Goal: Task Accomplishment & Management: Manage account settings

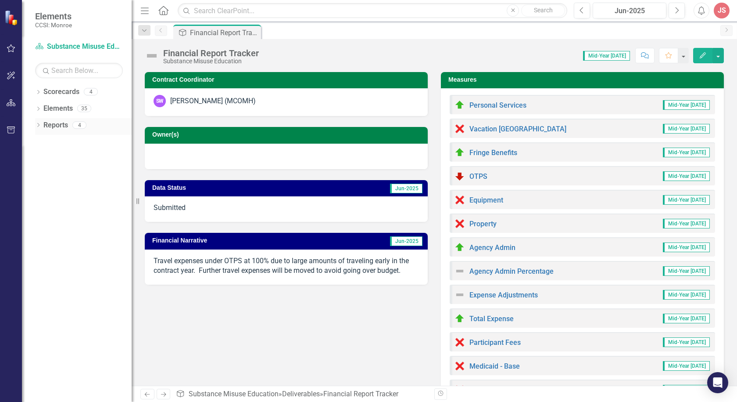
click at [37, 122] on div "Dropdown Reports 4" at bounding box center [83, 126] width 97 height 17
click at [37, 126] on icon "Dropdown" at bounding box center [38, 125] width 6 height 5
click at [65, 174] on link "Measure Measures" at bounding box center [68, 174] width 43 height 10
click at [38, 173] on div "Dropdown Scorecard Scorecards 1 Welcome Dropdown Deliverable Deliverables 0 Dro…" at bounding box center [83, 158] width 97 height 50
click at [41, 173] on icon "Dropdown" at bounding box center [42, 174] width 6 height 5
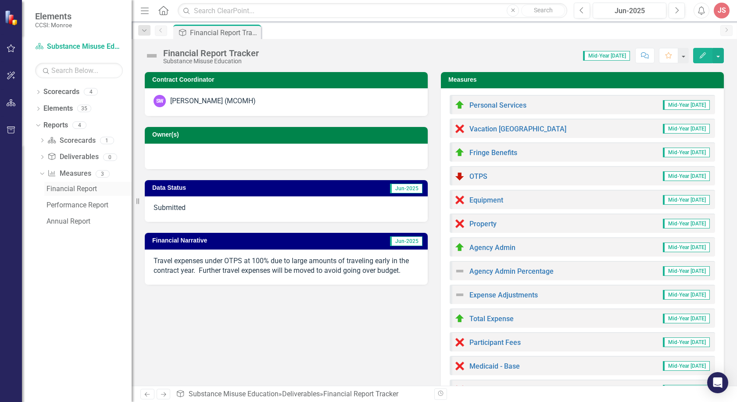
click at [72, 187] on div "Financial Report" at bounding box center [89, 189] width 85 height 8
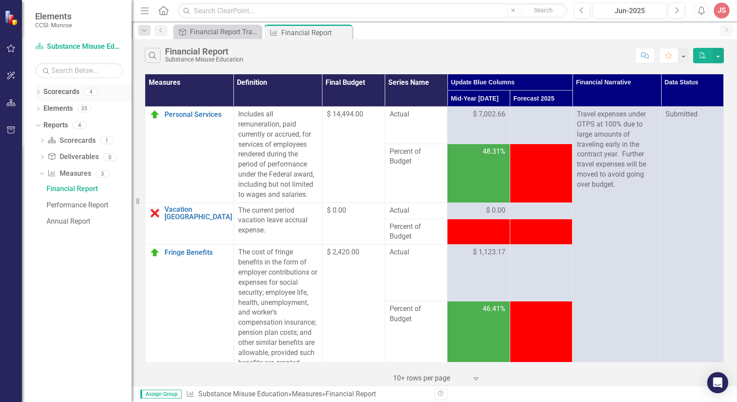
click at [38, 92] on icon "Dropdown" at bounding box center [38, 92] width 6 height 5
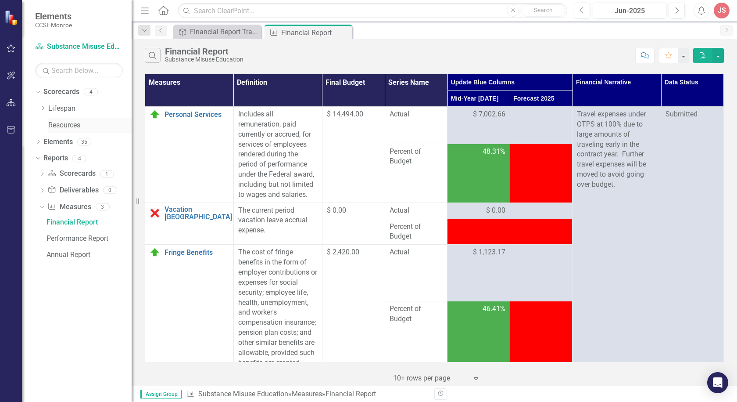
click at [56, 121] on link "Resources" at bounding box center [89, 125] width 83 height 10
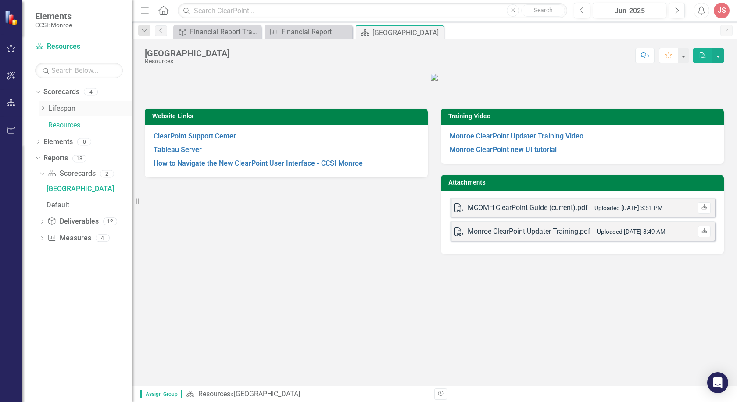
click at [43, 108] on icon "Dropdown" at bounding box center [43, 107] width 7 height 5
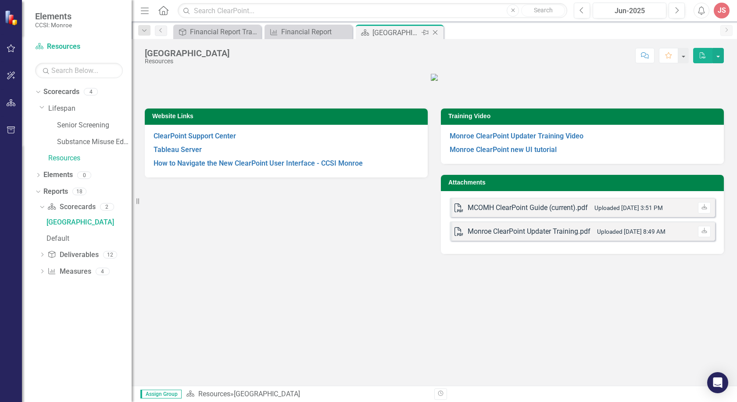
click at [435, 31] on icon "Close" at bounding box center [435, 32] width 9 height 7
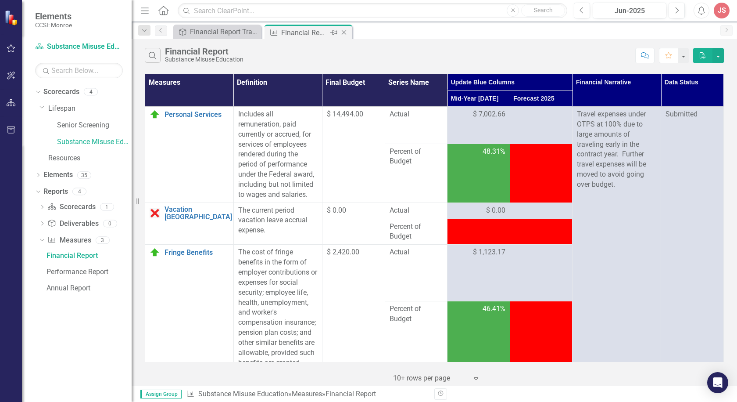
click at [345, 30] on icon "Close" at bounding box center [344, 32] width 9 height 7
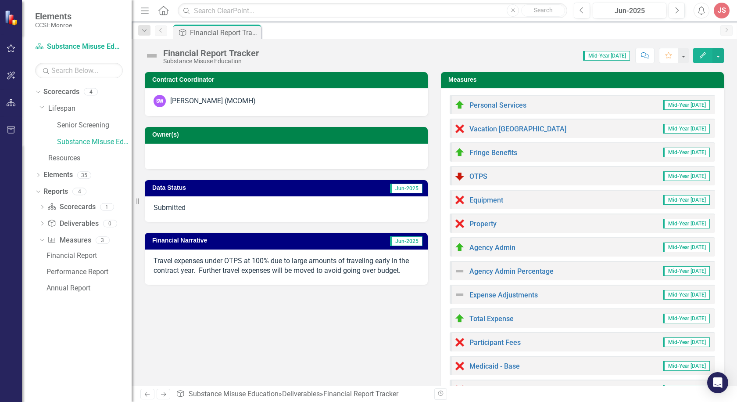
click at [164, 29] on icon "Previous" at bounding box center [161, 30] width 7 height 5
click at [147, 31] on icon "Dropdown" at bounding box center [144, 31] width 8 height 6
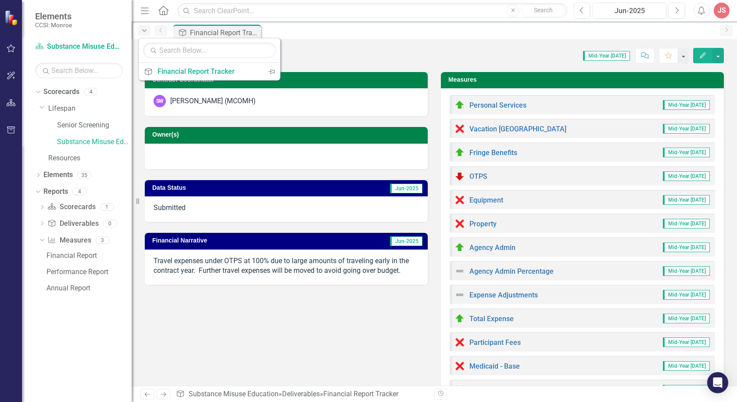
click at [147, 30] on icon "Dropdown" at bounding box center [144, 31] width 8 height 6
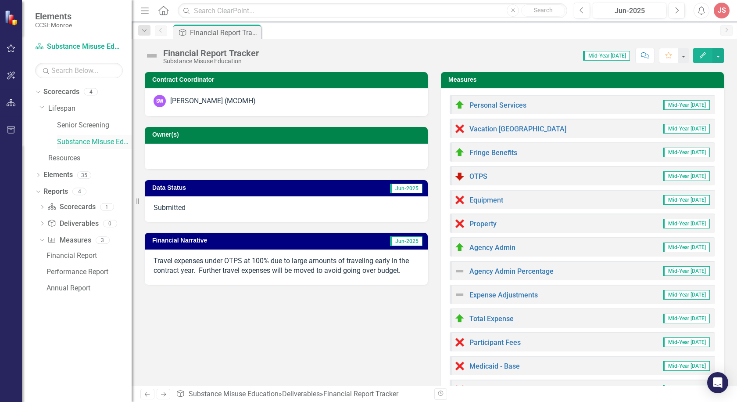
click at [79, 144] on link "Substance Misuse Education" at bounding box center [94, 142] width 75 height 10
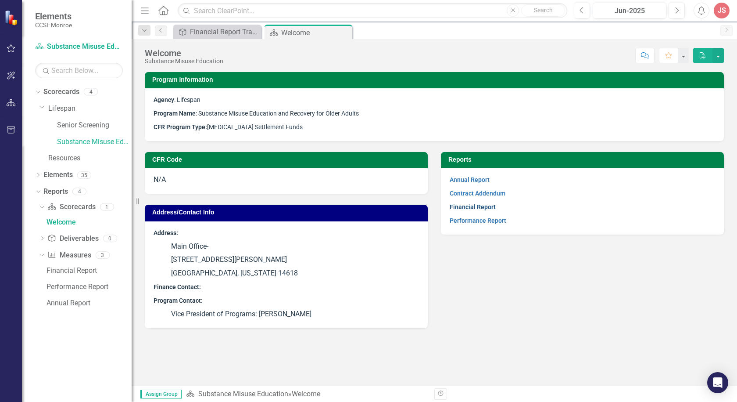
click at [465, 208] on link "Financial Report" at bounding box center [473, 206] width 46 height 7
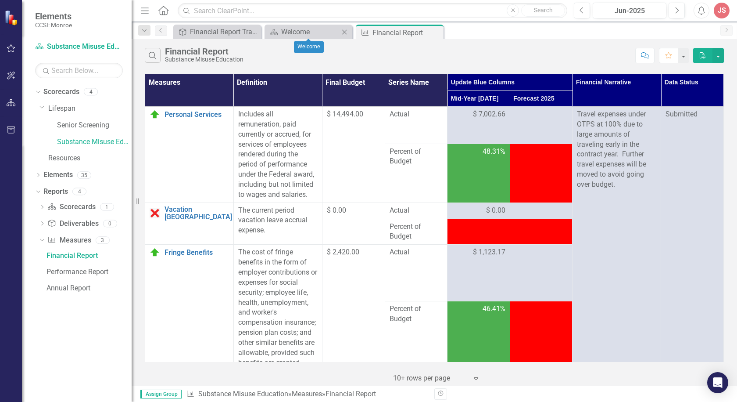
click at [345, 30] on icon "Close" at bounding box center [344, 32] width 9 height 7
click at [0, 0] on icon "Close" at bounding box center [0, 0] width 0 height 0
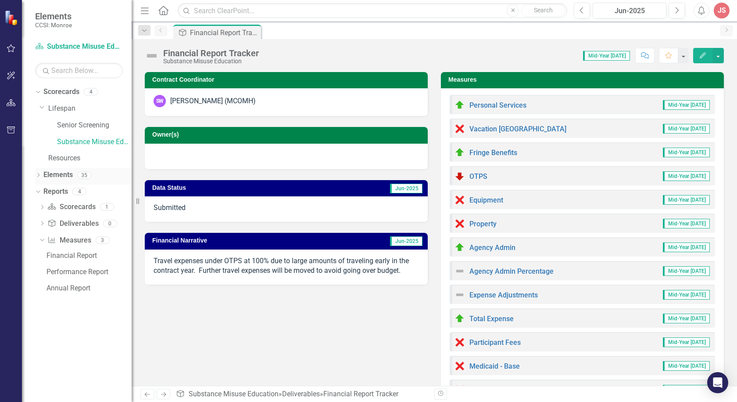
click at [38, 175] on icon "Dropdown" at bounding box center [38, 175] width 6 height 5
click at [38, 175] on icon "Dropdown" at bounding box center [37, 175] width 5 height 6
click at [38, 175] on icon "Dropdown" at bounding box center [38, 175] width 6 height 5
click at [55, 192] on icon "Deliverable" at bounding box center [52, 190] width 9 height 7
click at [43, 190] on icon "Dropdown" at bounding box center [43, 192] width 6 height 5
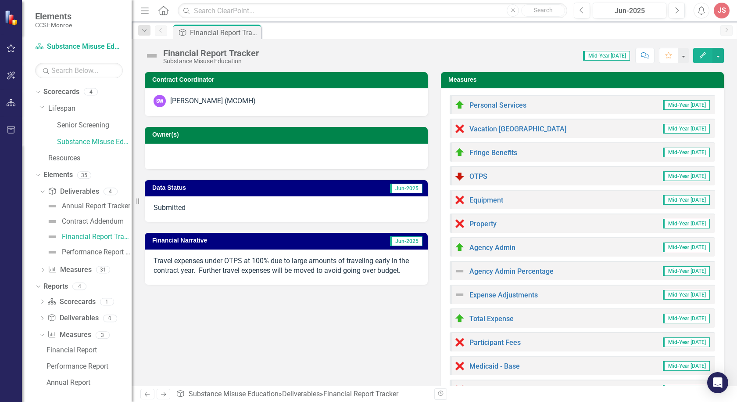
click at [39, 184] on div "Dropdown Deliverable Deliverables 4 Annual Report Tracker Contract Addendum Fin…" at bounding box center [83, 231] width 97 height 95
click at [40, 188] on icon "Dropdown" at bounding box center [41, 191] width 5 height 6
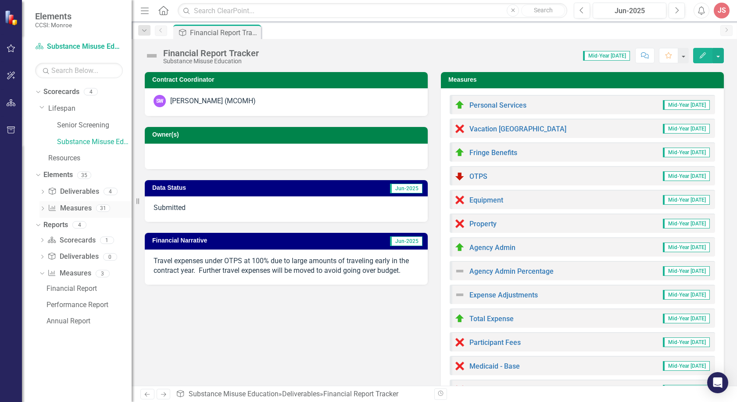
click at [43, 205] on div "Dropdown Measure Measures 31" at bounding box center [86, 209] width 92 height 17
click at [42, 205] on div "Dropdown Measure Measures 31" at bounding box center [86, 209] width 92 height 17
click at [43, 208] on icon "Dropdown" at bounding box center [43, 209] width 6 height 5
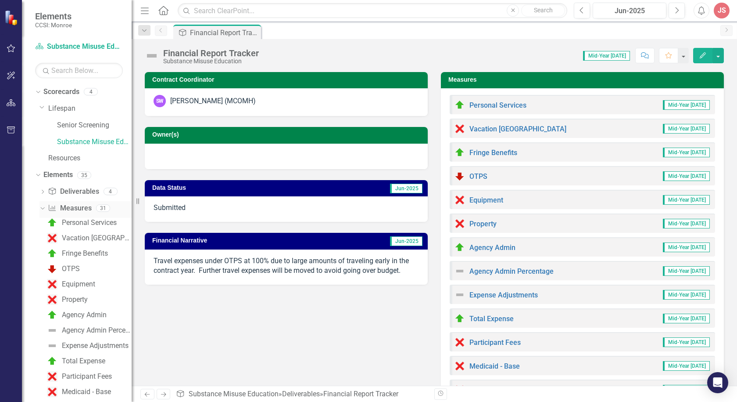
click at [42, 205] on icon "Dropdown" at bounding box center [41, 208] width 5 height 6
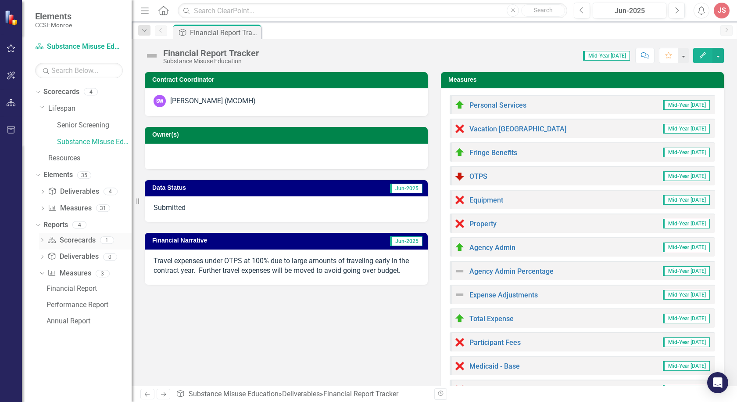
click at [43, 237] on div "Dropdown Scorecard Scorecards 1" at bounding box center [85, 241] width 93 height 17
click at [40, 237] on div "Dropdown Scorecard Scorecards 1" at bounding box center [85, 241] width 93 height 17
click at [42, 239] on icon "Dropdown" at bounding box center [42, 240] width 6 height 5
click at [43, 239] on icon "Dropdown" at bounding box center [41, 240] width 5 height 6
click at [43, 239] on icon "Dropdown" at bounding box center [42, 240] width 6 height 5
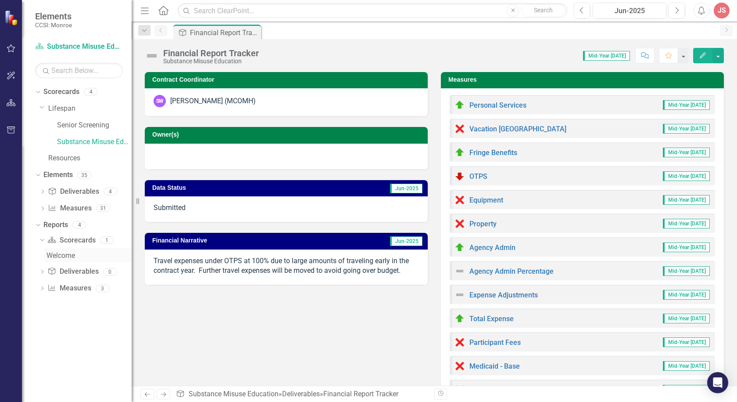
click at [56, 253] on div "Welcome" at bounding box center [89, 256] width 85 height 8
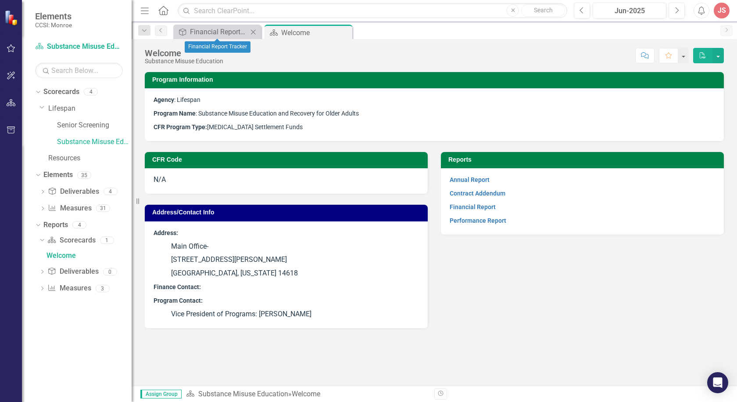
click at [255, 31] on icon "Close" at bounding box center [253, 32] width 9 height 7
click at [43, 239] on icon "Dropdown" at bounding box center [41, 240] width 5 height 6
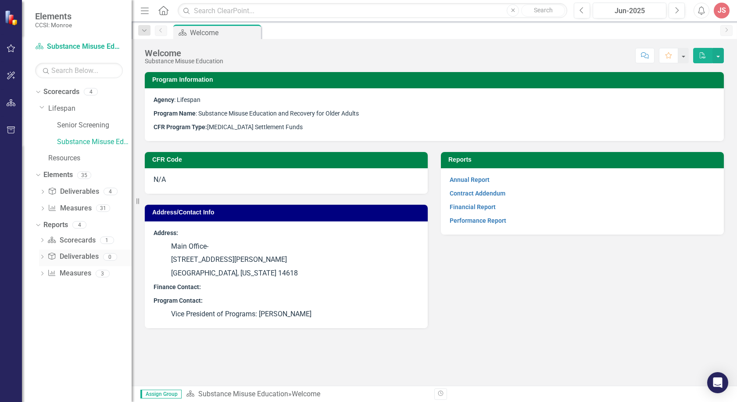
click at [42, 255] on icon "Dropdown" at bounding box center [42, 257] width 6 height 5
click at [42, 255] on icon "Dropdown" at bounding box center [41, 256] width 5 height 6
click at [42, 271] on div "Dropdown" at bounding box center [42, 274] width 6 height 7
click at [60, 286] on div "Financial Report" at bounding box center [89, 288] width 85 height 8
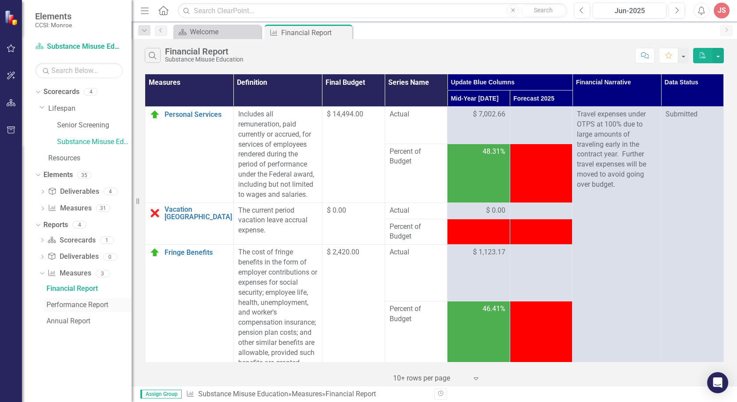
click at [65, 302] on div "Performance Report" at bounding box center [89, 305] width 85 height 8
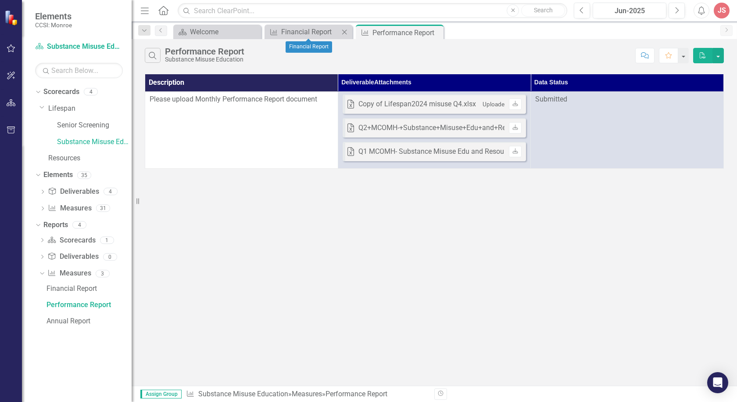
click at [345, 32] on icon at bounding box center [344, 31] width 5 height 5
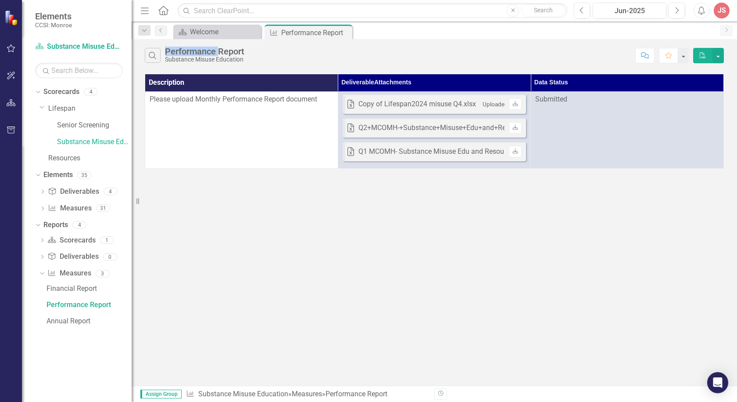
click at [0, 0] on icon "Close" at bounding box center [0, 0] width 0 height 0
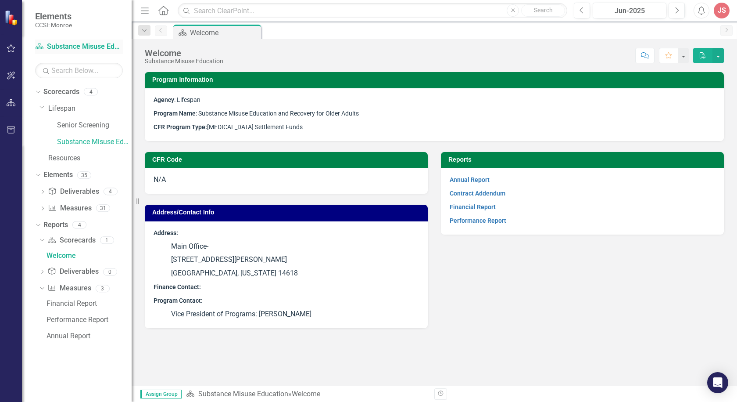
click at [55, 47] on link "Scorecard Substance Misuse Education" at bounding box center [79, 47] width 88 height 10
click at [72, 48] on link "Scorecard Substance Misuse Education" at bounding box center [79, 47] width 88 height 10
click at [36, 91] on icon "Dropdown" at bounding box center [37, 91] width 5 height 6
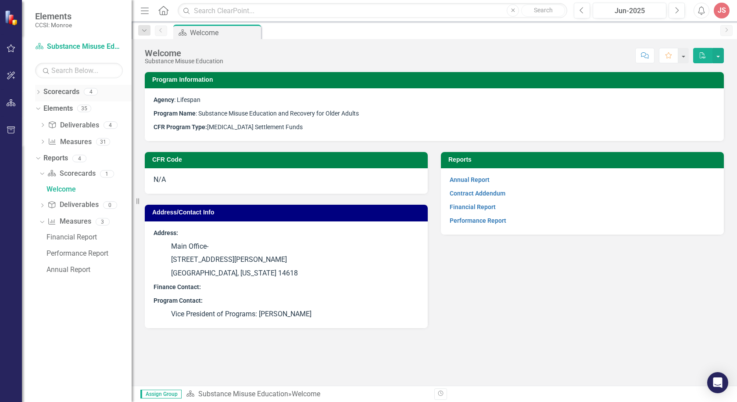
click at [37, 91] on icon "Dropdown" at bounding box center [38, 92] width 6 height 5
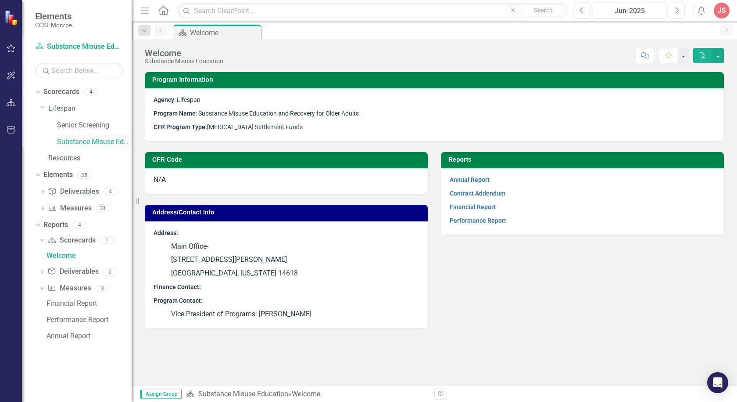
click at [75, 137] on link "Substance Misuse Education" at bounding box center [94, 142] width 75 height 10
click at [67, 161] on link "Resources" at bounding box center [89, 158] width 83 height 10
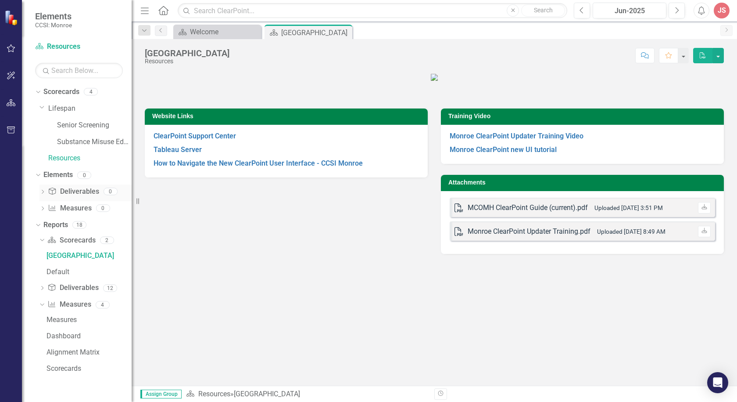
click at [43, 193] on icon "Dropdown" at bounding box center [43, 192] width 6 height 5
click at [43, 193] on icon "Dropdown" at bounding box center [41, 191] width 5 height 6
click at [65, 251] on link "[GEOGRAPHIC_DATA]" at bounding box center [87, 255] width 87 height 14
click at [70, 269] on div "Default" at bounding box center [89, 272] width 85 height 8
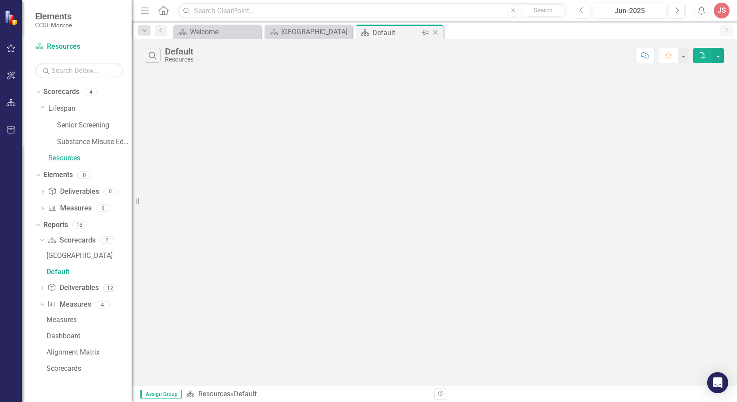
click at [437, 33] on icon "Close" at bounding box center [435, 32] width 9 height 7
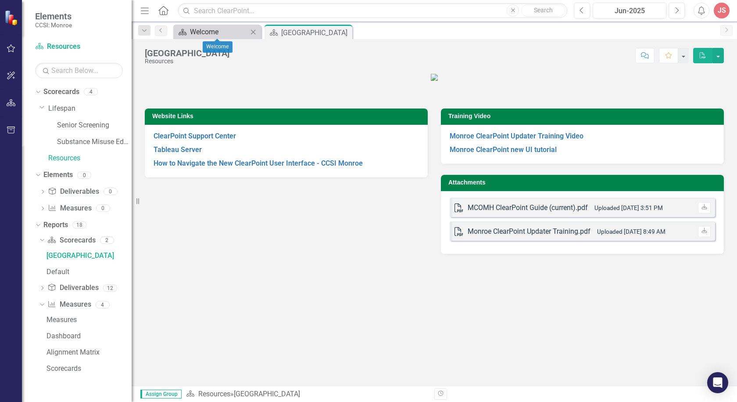
click at [215, 26] on div "Welcome" at bounding box center [219, 31] width 58 height 11
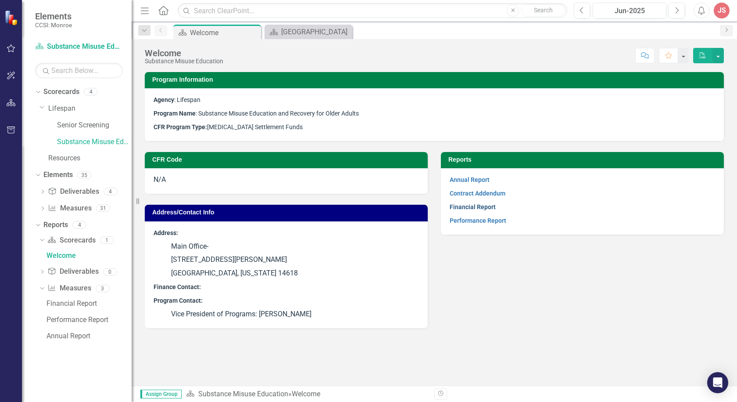
click at [472, 205] on link "Financial Report" at bounding box center [473, 206] width 46 height 7
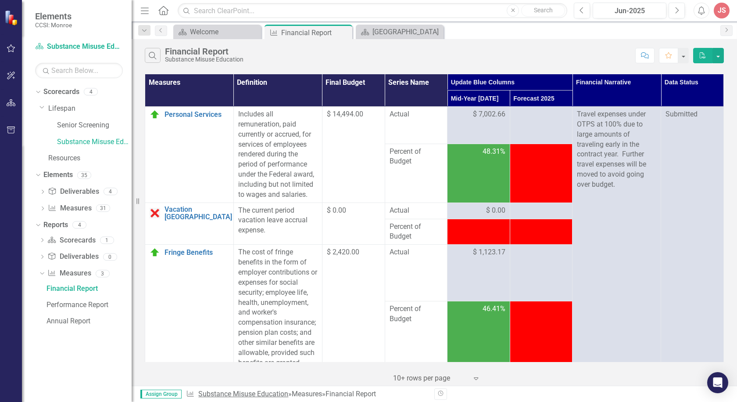
click at [231, 395] on link "Substance Misuse Education" at bounding box center [243, 393] width 90 height 8
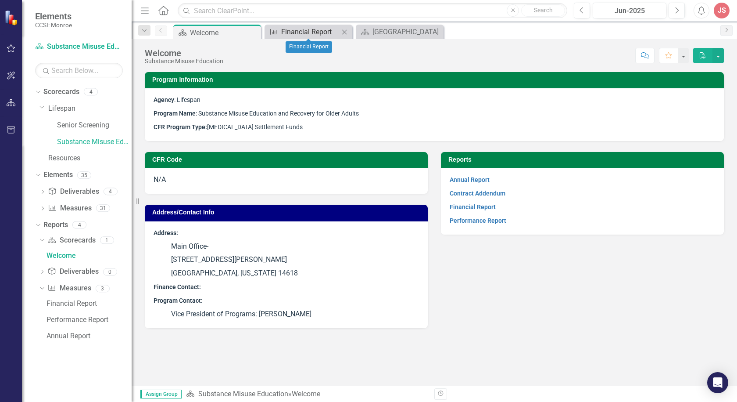
click at [314, 31] on div "Financial Report" at bounding box center [310, 31] width 58 height 11
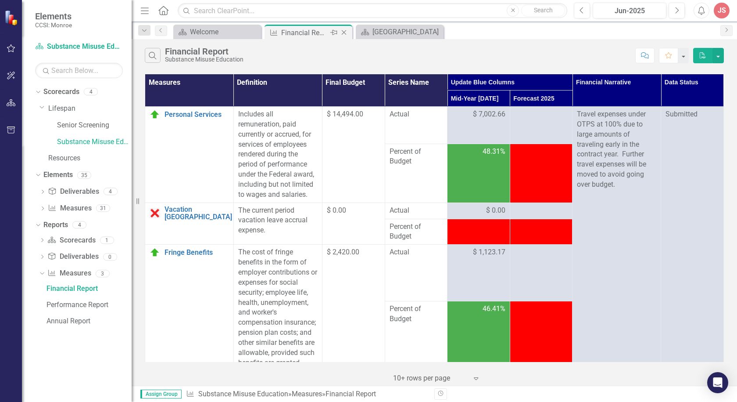
click at [345, 32] on icon "Close" at bounding box center [344, 32] width 9 height 7
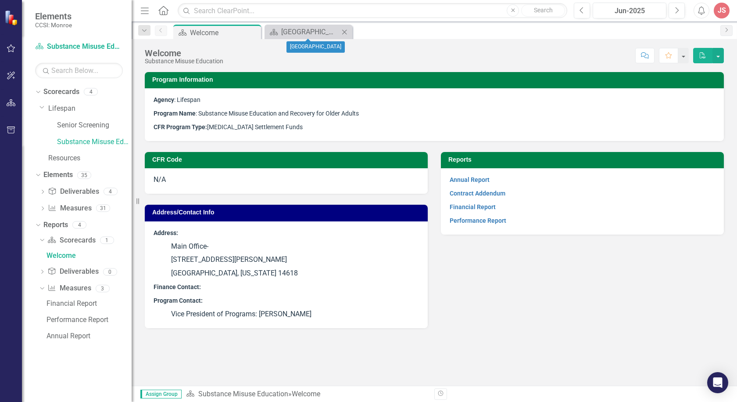
click at [345, 32] on icon at bounding box center [344, 31] width 5 height 5
click at [66, 45] on link "Scorecard Substance Misuse Education" at bounding box center [79, 47] width 88 height 10
click at [50, 7] on div "Elements CCSI: [PERSON_NAME]" at bounding box center [77, 20] width 110 height 40
click at [53, 104] on link "Lifespan" at bounding box center [89, 109] width 83 height 10
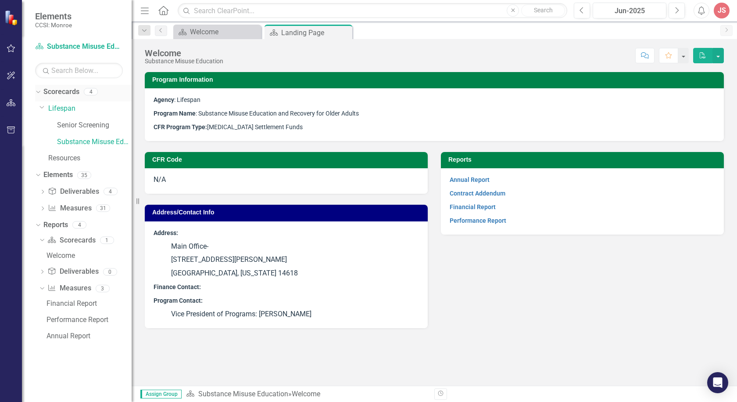
click at [55, 94] on link "Scorecards" at bounding box center [61, 92] width 36 height 10
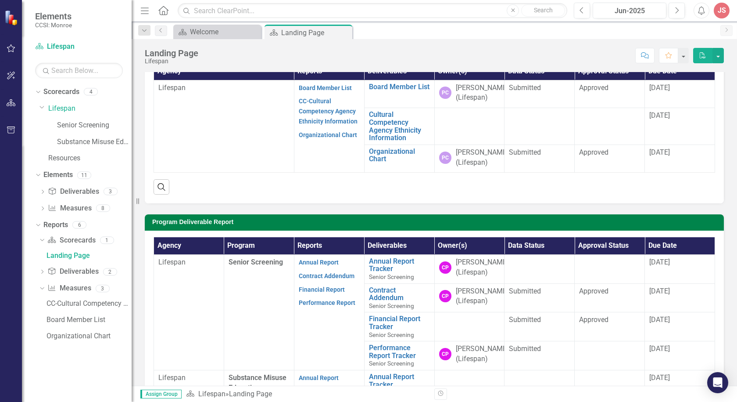
scroll to position [307, 0]
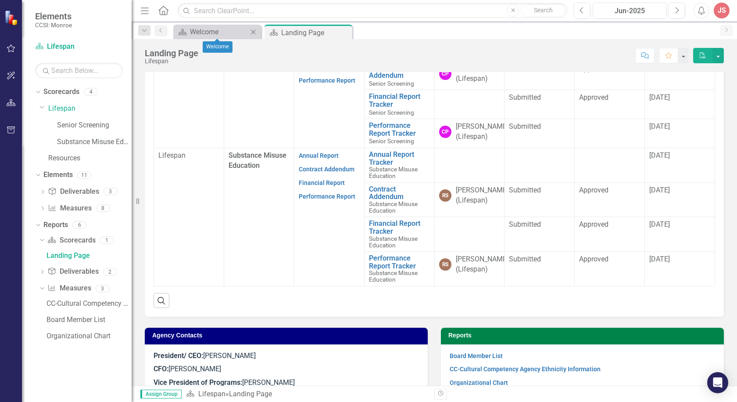
click at [209, 38] on div "Scorecard Welcome Close" at bounding box center [217, 32] width 88 height 14
click at [215, 32] on div "Welcome" at bounding box center [219, 31] width 58 height 11
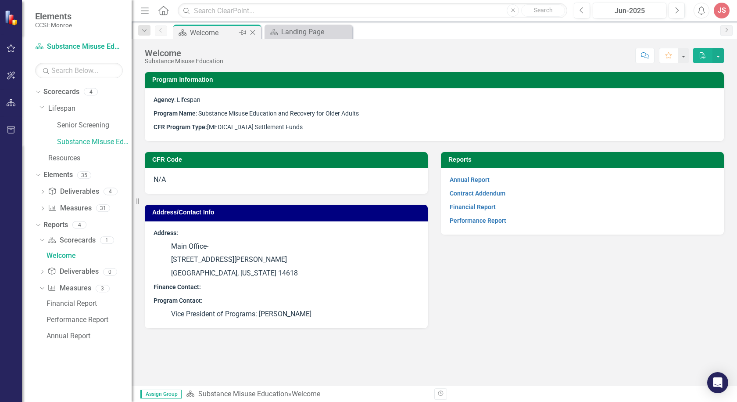
click at [252, 32] on icon at bounding box center [253, 32] width 5 height 5
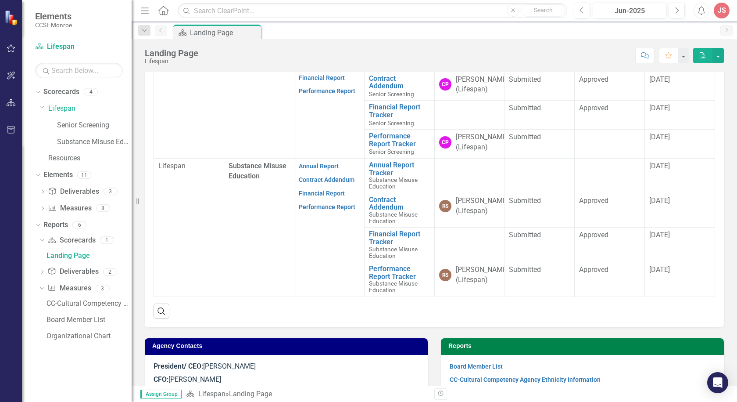
scroll to position [351, 0]
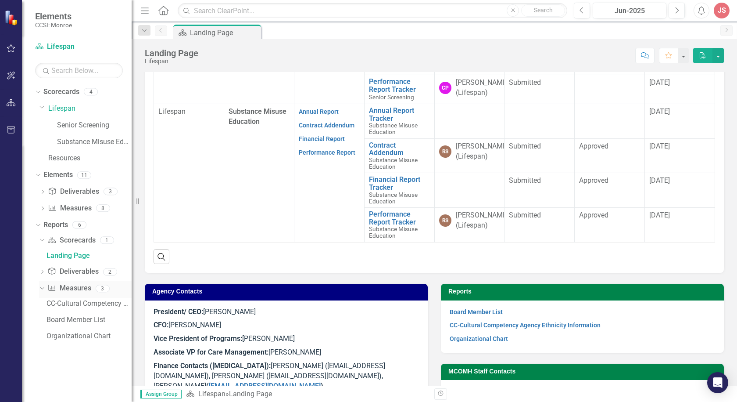
click at [44, 287] on div "Dropdown" at bounding box center [40, 288] width 7 height 6
click at [44, 270] on div "Dropdown" at bounding box center [42, 272] width 6 height 7
click at [42, 256] on icon "Dropdown" at bounding box center [41, 256] width 5 height 6
click at [42, 238] on div "Dropdown" at bounding box center [42, 240] width 6 height 7
click at [42, 241] on icon at bounding box center [42, 240] width 4 height 2
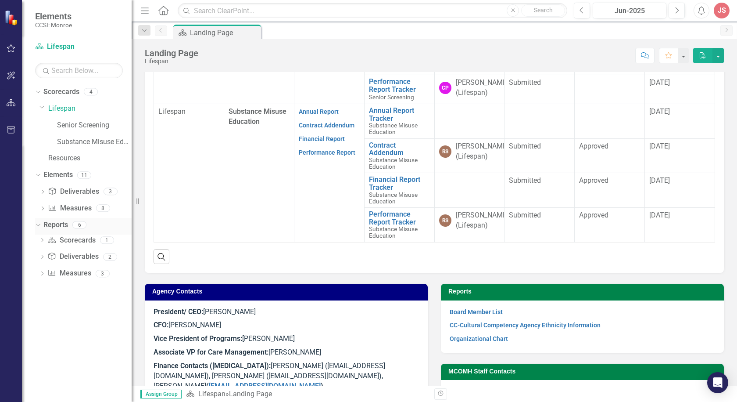
click at [38, 224] on icon "Dropdown" at bounding box center [37, 224] width 5 height 6
click at [78, 141] on link "Substance Misuse Education" at bounding box center [94, 142] width 75 height 10
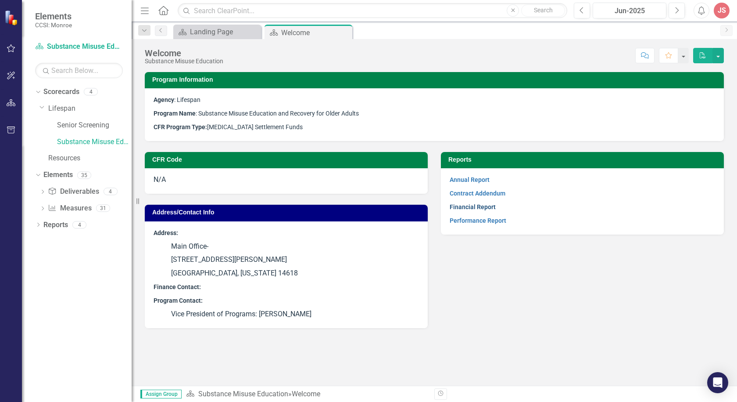
click at [476, 205] on link "Financial Report" at bounding box center [473, 206] width 46 height 7
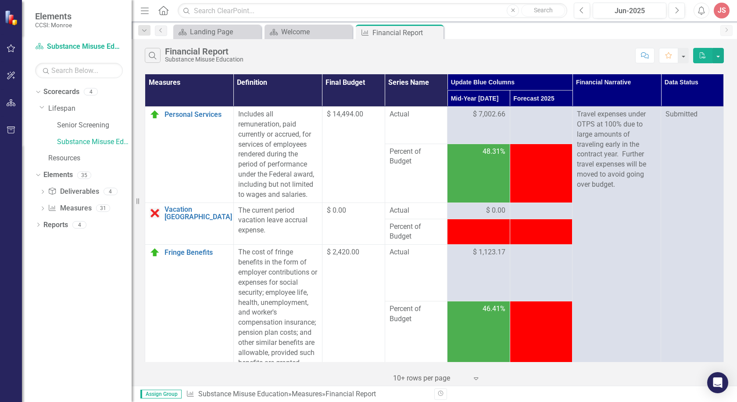
click at [545, 179] on td at bounding box center [541, 173] width 63 height 59
click at [526, 158] on td at bounding box center [541, 173] width 63 height 59
click at [525, 119] on div at bounding box center [542, 114] width 54 height 11
click at [528, 181] on td at bounding box center [541, 173] width 63 height 59
click at [458, 167] on td "48.31%" at bounding box center [479, 173] width 63 height 59
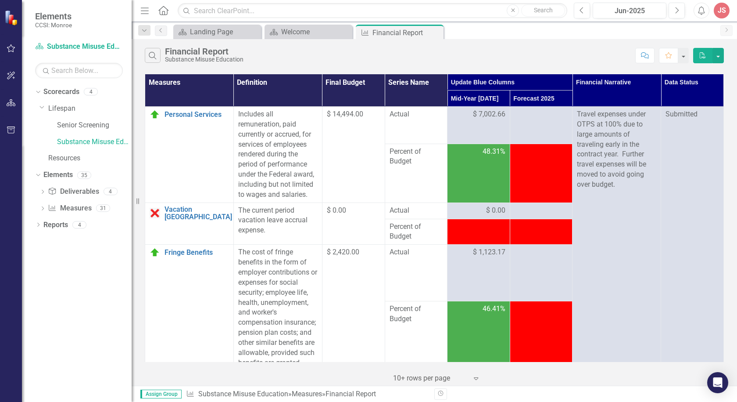
click at [490, 150] on span "48.31%" at bounding box center [494, 152] width 23 height 10
click at [517, 152] on div at bounding box center [542, 152] width 54 height 11
click at [500, 158] on td "48.31%" at bounding box center [479, 173] width 63 height 59
drag, startPoint x: 489, startPoint y: 150, endPoint x: 488, endPoint y: 156, distance: 6.2
click at [488, 150] on span "48.31%" at bounding box center [494, 152] width 23 height 10
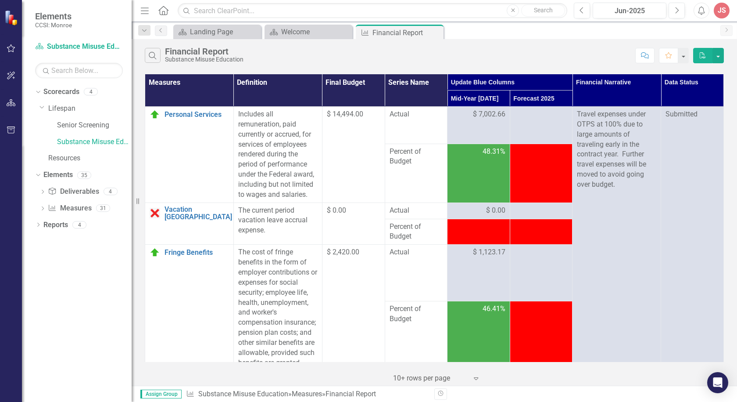
drag, startPoint x: 485, startPoint y: 178, endPoint x: 516, endPoint y: 176, distance: 30.8
click at [493, 178] on td "48.31%" at bounding box center [479, 173] width 63 height 59
click at [534, 176] on td at bounding box center [541, 173] width 63 height 59
click at [528, 177] on td at bounding box center [541, 173] width 63 height 59
click at [520, 132] on td at bounding box center [541, 125] width 63 height 37
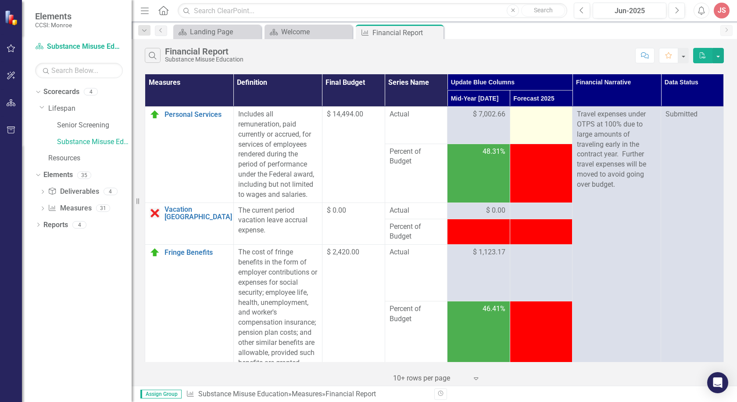
click at [530, 127] on td at bounding box center [541, 125] width 63 height 37
click at [525, 133] on td at bounding box center [541, 125] width 63 height 37
click at [535, 121] on td at bounding box center [541, 125] width 63 height 37
click at [535, 124] on td at bounding box center [541, 125] width 63 height 37
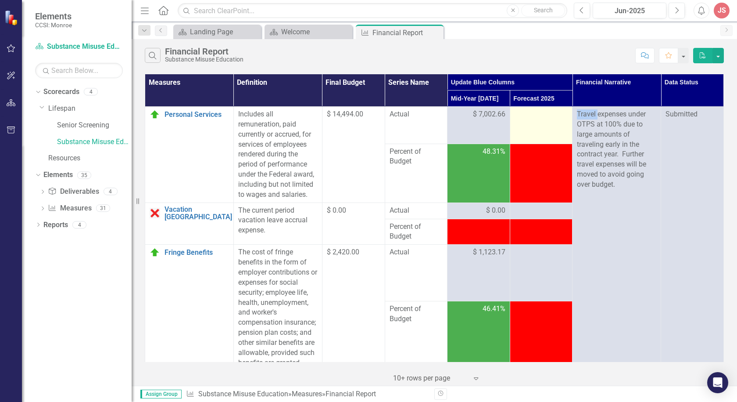
click at [536, 124] on td at bounding box center [541, 125] width 63 height 37
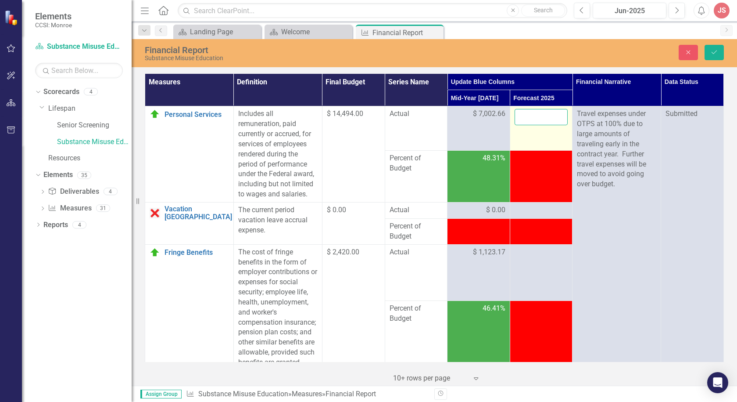
click at [543, 133] on td at bounding box center [541, 128] width 63 height 44
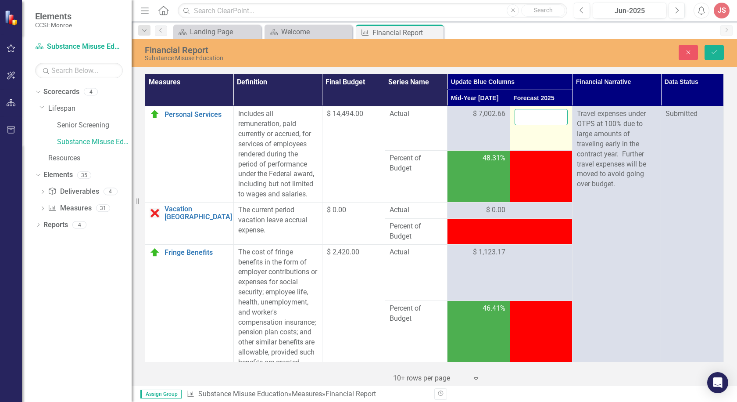
click at [530, 122] on input "number" at bounding box center [542, 117] width 54 height 16
type input "7267.23"
click button "Save" at bounding box center [714, 52] width 19 height 15
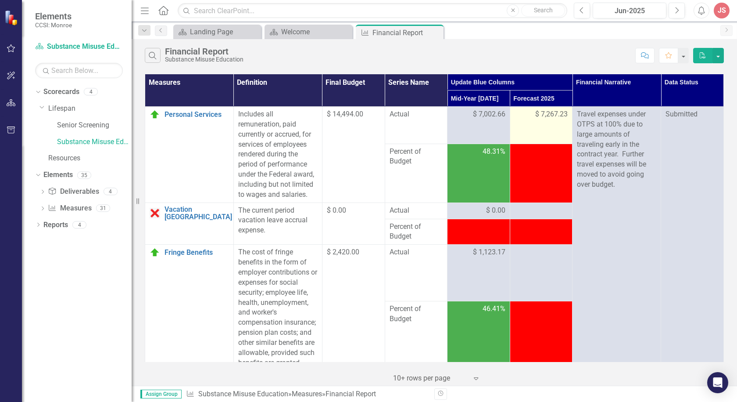
click at [541, 136] on td "$ 7,267.23" at bounding box center [541, 125] width 63 height 37
click at [539, 161] on td at bounding box center [541, 173] width 63 height 59
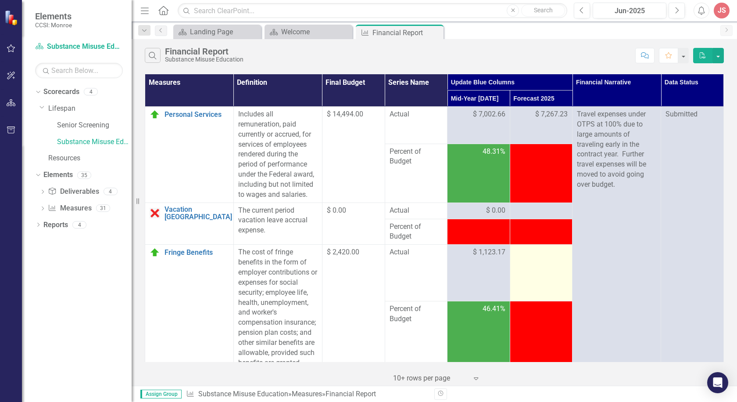
click at [524, 265] on td at bounding box center [541, 272] width 63 height 57
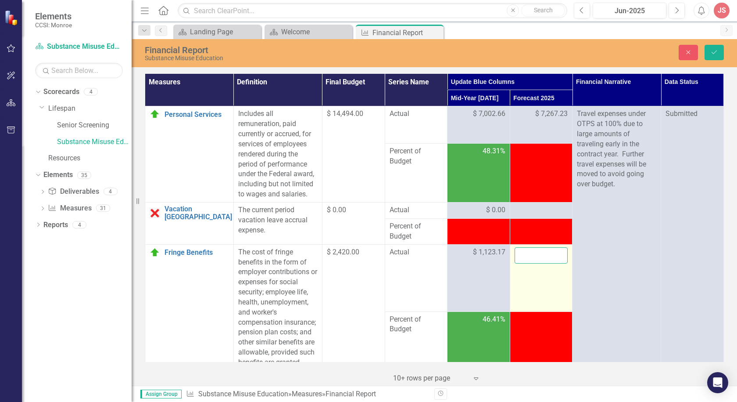
click at [533, 256] on input "number" at bounding box center [542, 255] width 54 height 16
type input "1087.98"
click button "Save" at bounding box center [714, 52] width 19 height 15
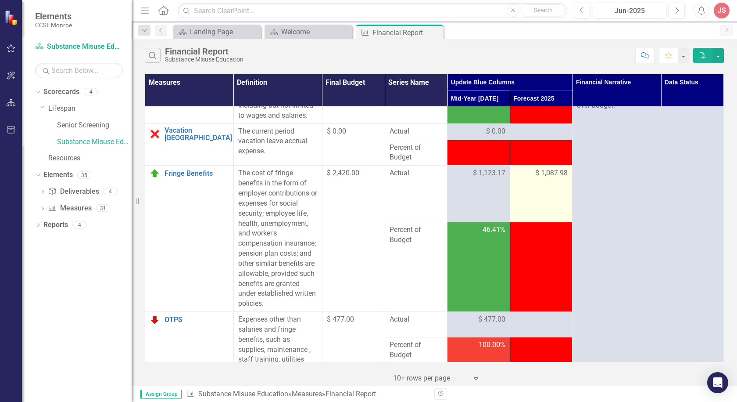
scroll to position [88, 0]
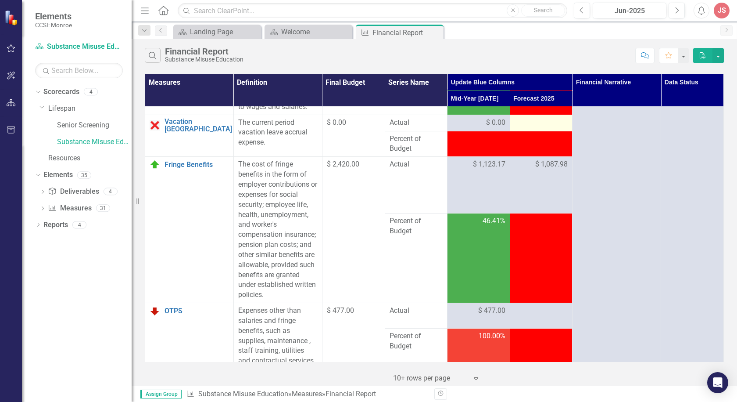
click at [523, 122] on div at bounding box center [542, 123] width 54 height 11
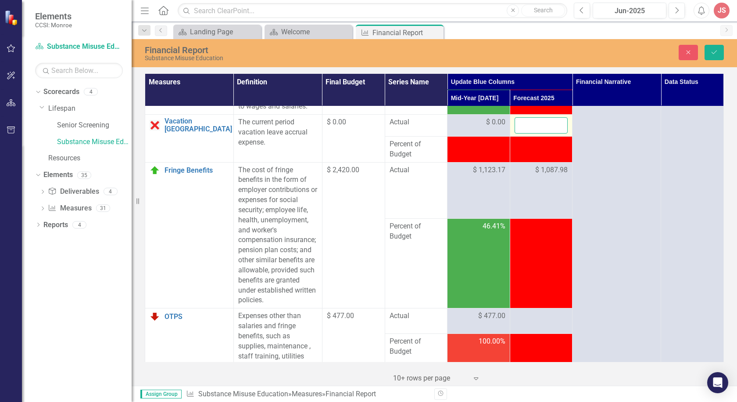
click at [523, 122] on input "number" at bounding box center [542, 125] width 54 height 16
type input "0"
click button "Save" at bounding box center [714, 52] width 19 height 15
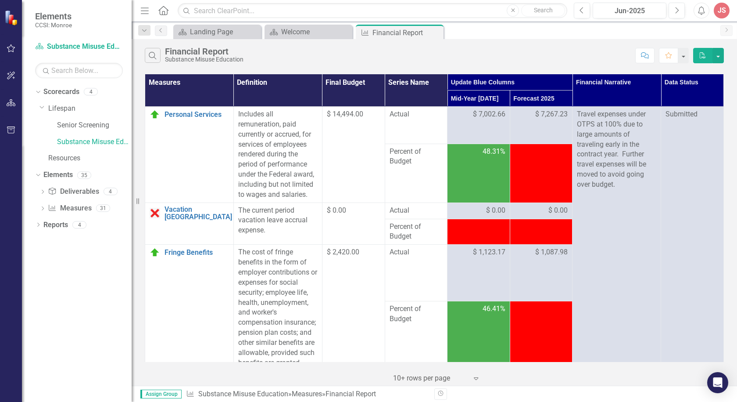
click at [588, 148] on p "Travel expenses under OTPS at 100% due to large amounts of traveling early in t…" at bounding box center [616, 149] width 79 height 80
click at [535, 200] on td at bounding box center [541, 173] width 63 height 59
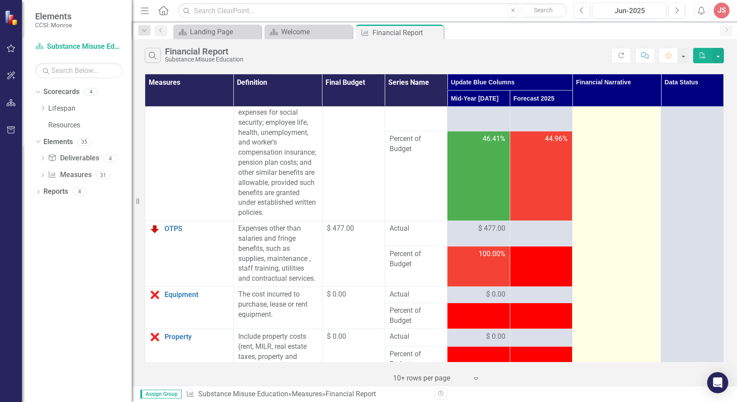
scroll to position [176, 0]
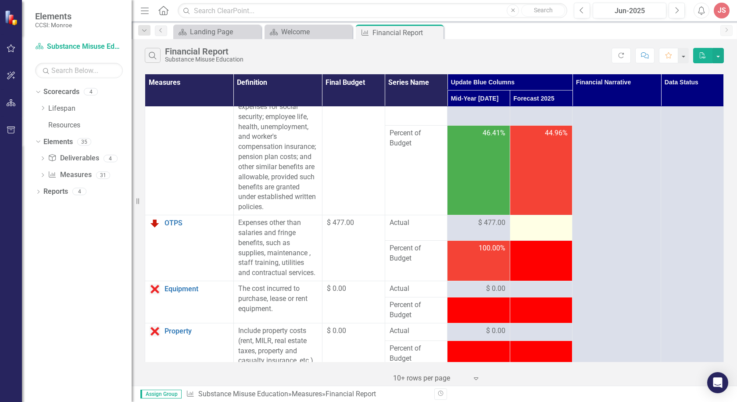
click at [521, 221] on div at bounding box center [542, 223] width 54 height 11
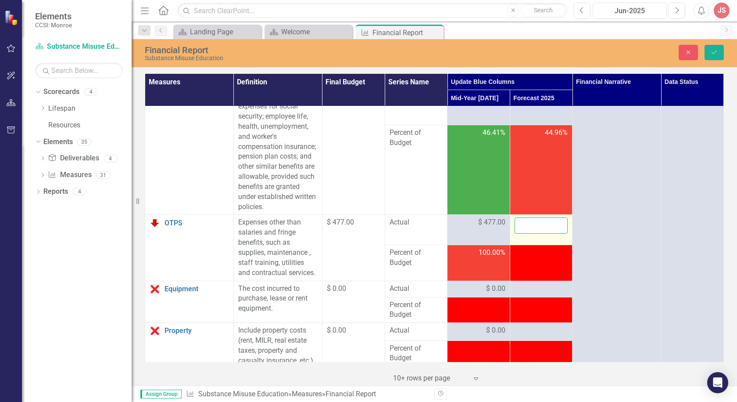
click at [521, 221] on input "number" at bounding box center [542, 225] width 54 height 16
click at [530, 223] on input "number" at bounding box center [542, 225] width 54 height 16
type input "471.01"
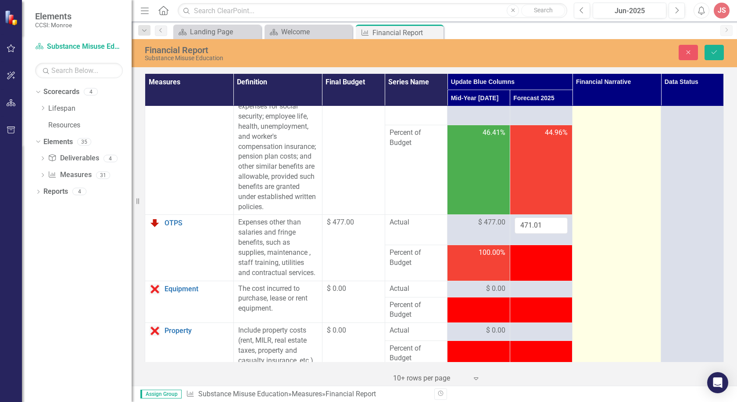
type textarea "<p>Travel expenses under OTPS at 100% due to large amounts of traveling early i…"
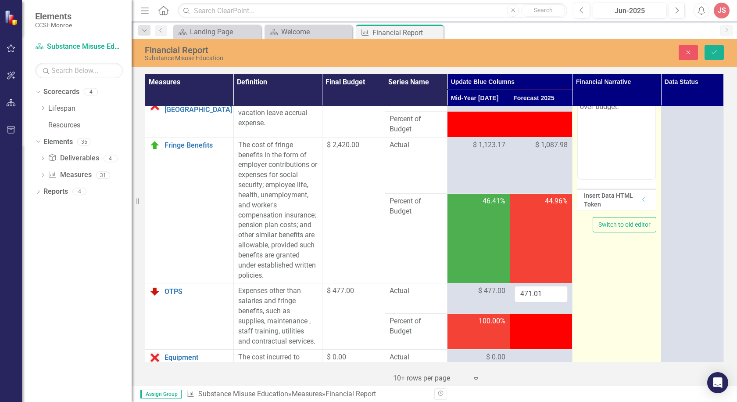
scroll to position [0, 0]
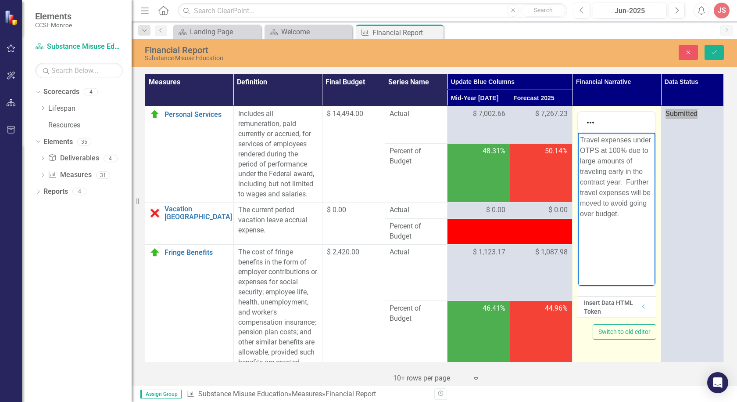
click at [627, 230] on body "Travel expenses under OTPS at 100% due to large amounts of traveling early in t…" at bounding box center [617, 199] width 78 height 132
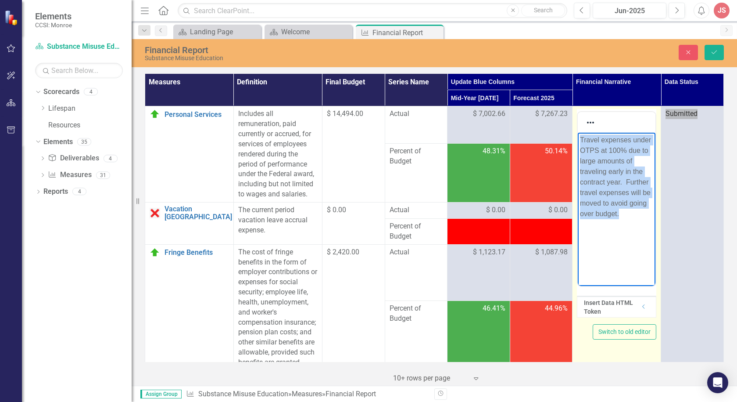
drag, startPoint x: 627, startPoint y: 214, endPoint x: 1150, endPoint y: 266, distance: 525.7
click at [578, 133] on html "Travel expenses under OTPS at 100% due to large amounts of traveling early in t…" at bounding box center [617, 199] width 78 height 132
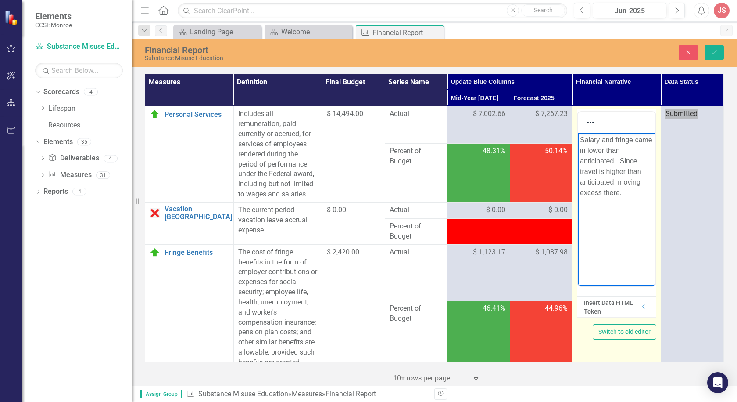
click at [633, 198] on body "Salary and fringe came in lower than anticipated. Since travel is higher than a…" at bounding box center [617, 199] width 78 height 132
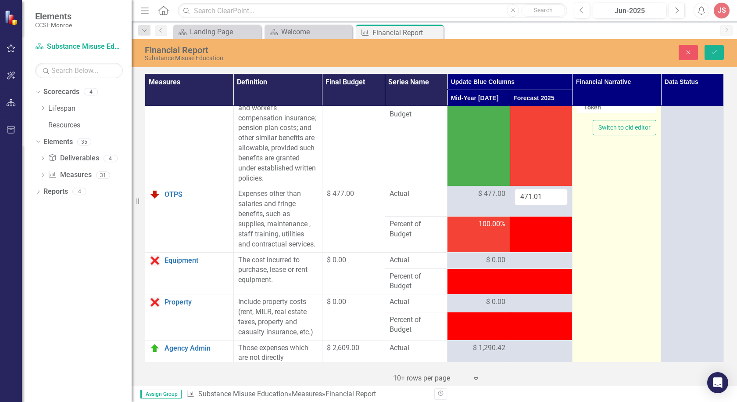
scroll to position [219, 0]
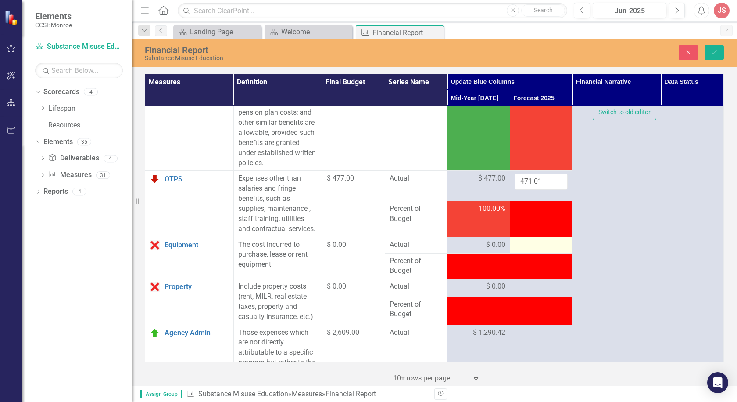
click at [538, 252] on td at bounding box center [541, 245] width 63 height 16
click at [534, 245] on div at bounding box center [542, 245] width 54 height 11
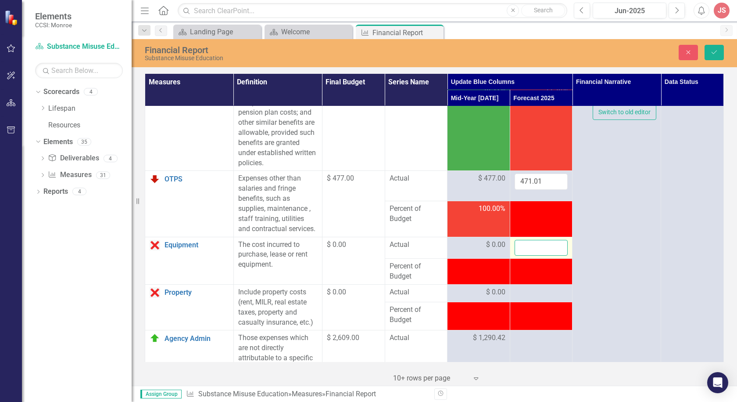
click at [534, 245] on input "number" at bounding box center [542, 248] width 54 height 16
type input "0"
click button "Save" at bounding box center [714, 52] width 19 height 15
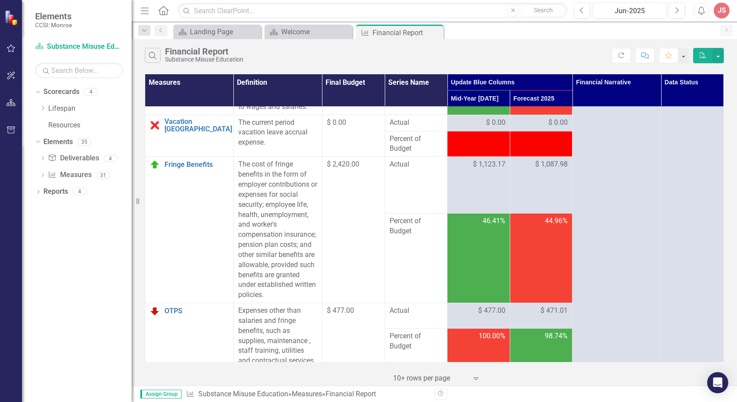
scroll to position [263, 0]
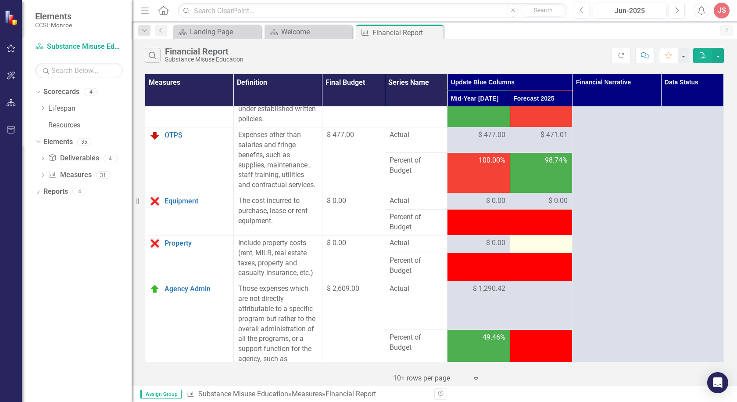
click at [533, 242] on div at bounding box center [542, 243] width 54 height 11
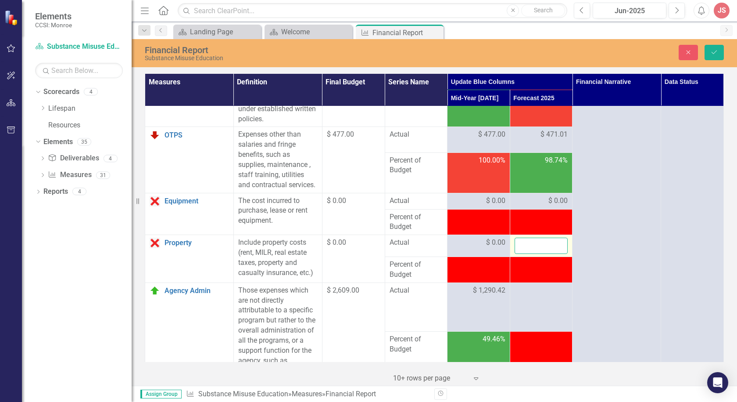
click at [533, 242] on input "number" at bounding box center [542, 245] width 54 height 16
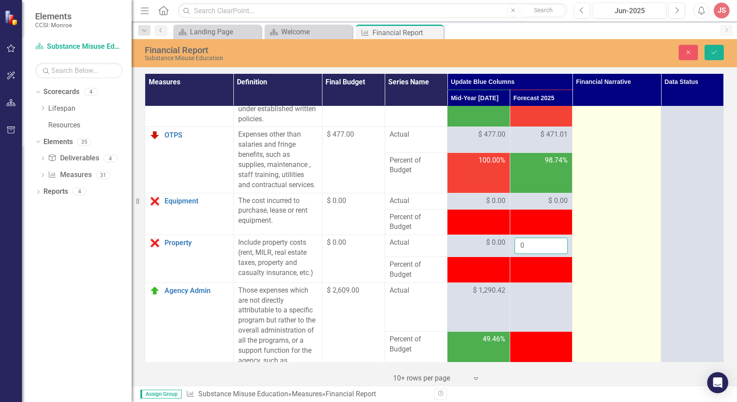
type input "0"
click button "Save" at bounding box center [714, 52] width 19 height 15
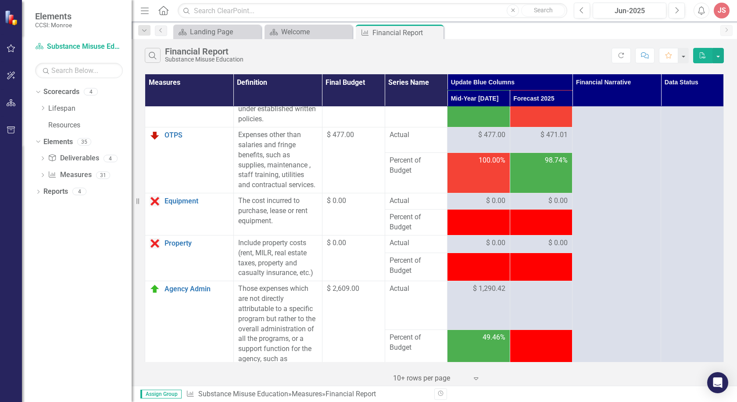
click at [530, 270] on td at bounding box center [541, 267] width 63 height 28
click at [536, 297] on td at bounding box center [541, 305] width 63 height 49
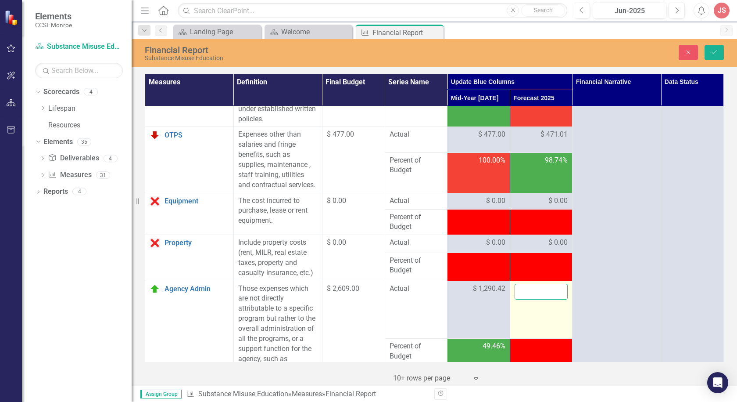
click at [531, 292] on input "number" at bounding box center [542, 292] width 54 height 16
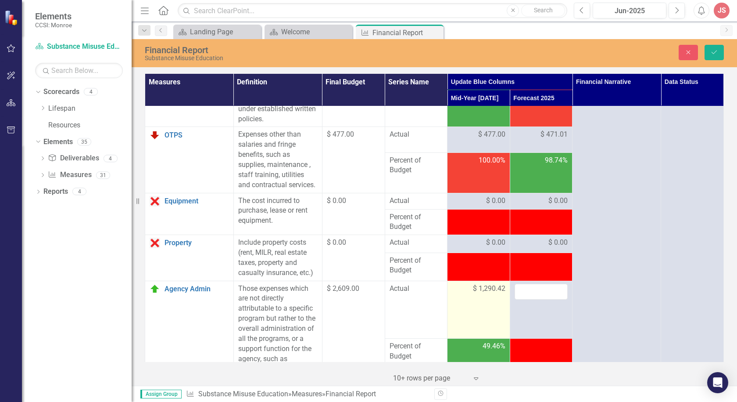
click at [482, 291] on span "$ 1,290.42" at bounding box center [489, 289] width 32 height 10
drag, startPoint x: 483, startPoint y: 291, endPoint x: 464, endPoint y: 291, distance: 19.3
click at [464, 291] on input "1290.42" at bounding box center [479, 292] width 54 height 16
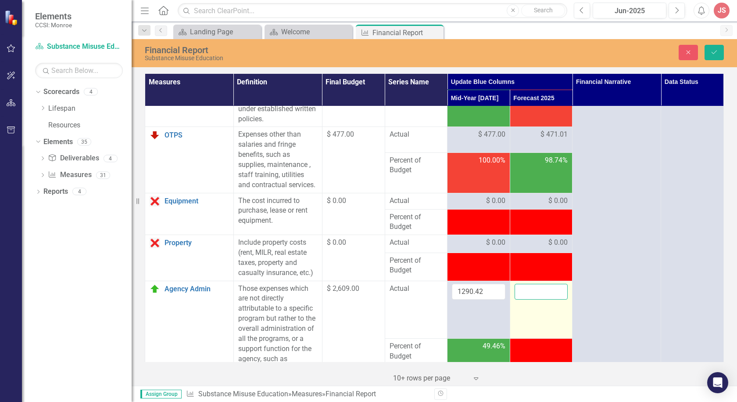
click at [531, 293] on input "number" at bounding box center [542, 292] width 54 height 16
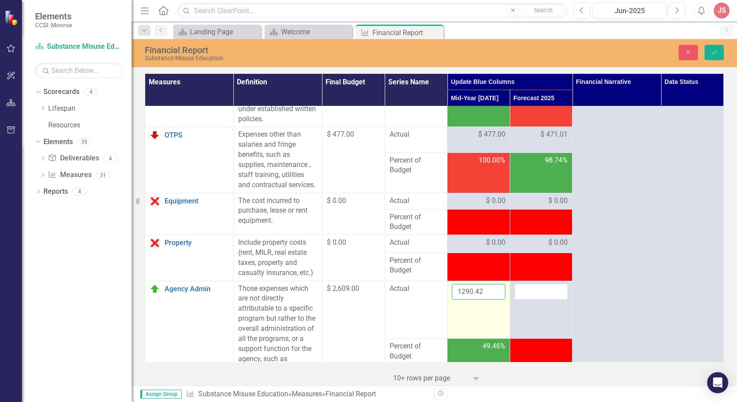
drag, startPoint x: 464, startPoint y: 293, endPoint x: 469, endPoint y: 293, distance: 4.8
click at [469, 293] on input "1290.42" at bounding box center [479, 292] width 54 height 16
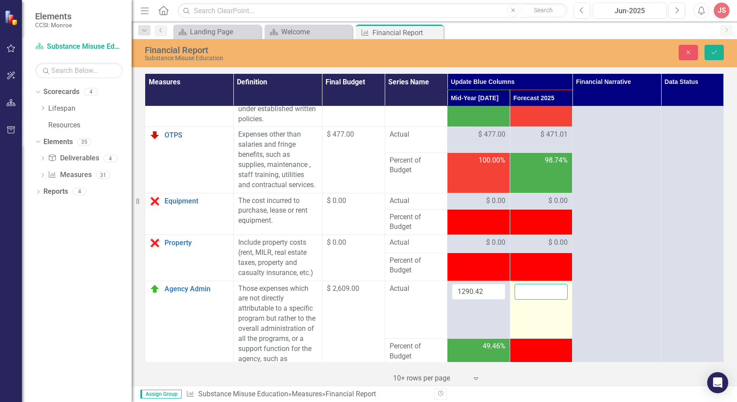
click at [528, 291] on input "number" at bounding box center [542, 292] width 54 height 16
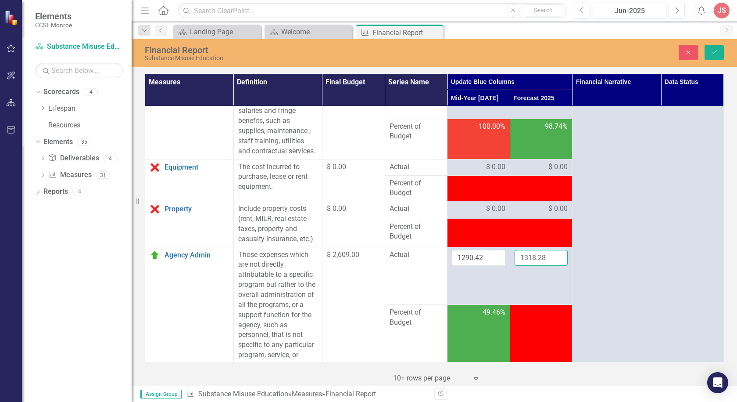
scroll to position [395, 0]
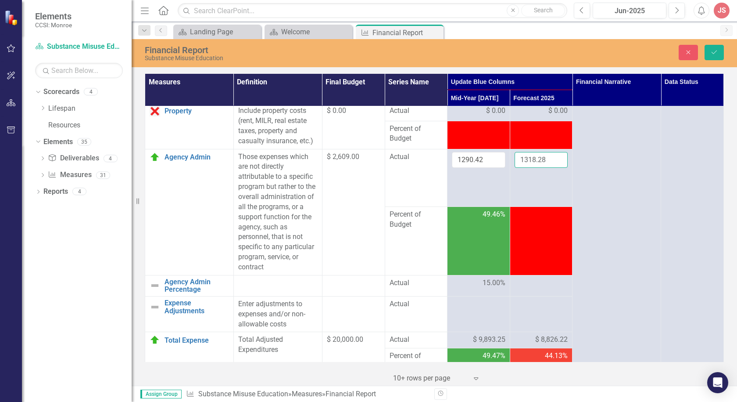
type input "1318.28"
click at [538, 230] on td at bounding box center [541, 241] width 63 height 68
click at [528, 197] on td "1318.28" at bounding box center [541, 178] width 63 height 58
click at [523, 302] on div at bounding box center [542, 304] width 54 height 11
click at [535, 189] on td "1318.28" at bounding box center [541, 178] width 63 height 58
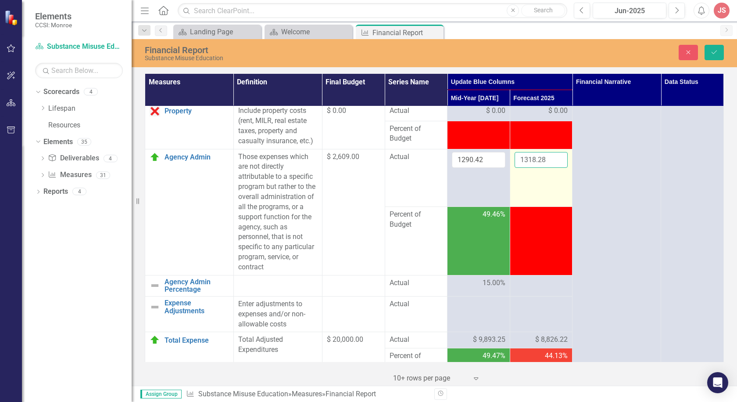
click button "Save" at bounding box center [714, 52] width 19 height 15
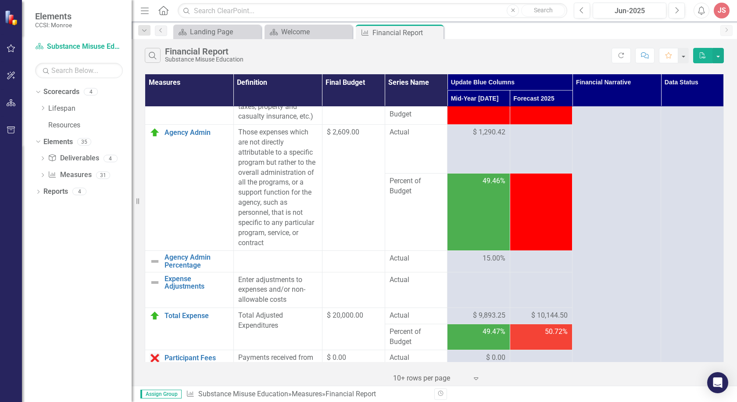
scroll to position [439, 0]
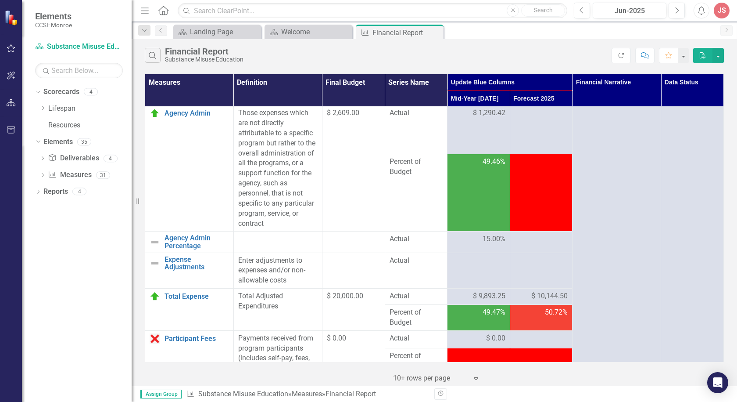
click at [531, 242] on div at bounding box center [542, 239] width 54 height 11
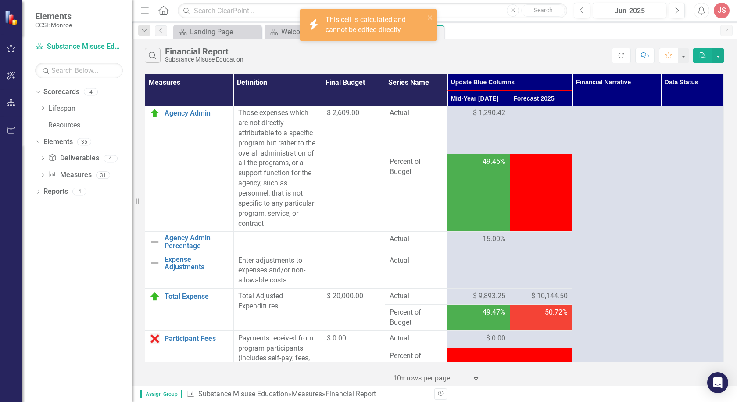
click at [536, 242] on div at bounding box center [542, 239] width 54 height 11
click at [529, 234] on td at bounding box center [541, 241] width 63 height 21
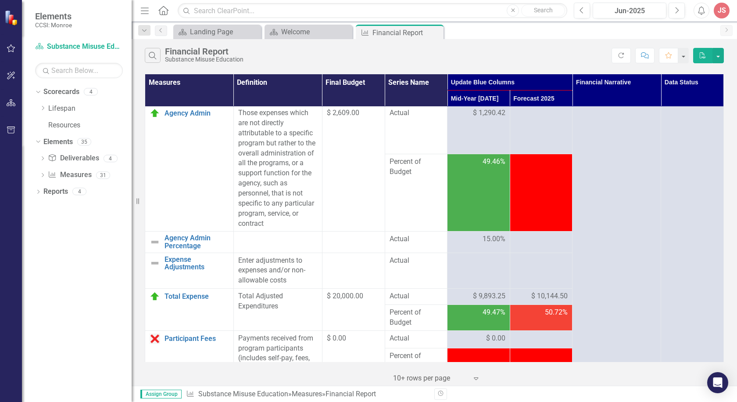
click at [517, 241] on div at bounding box center [542, 239] width 54 height 11
click at [487, 237] on span "15.00%" at bounding box center [494, 239] width 23 height 10
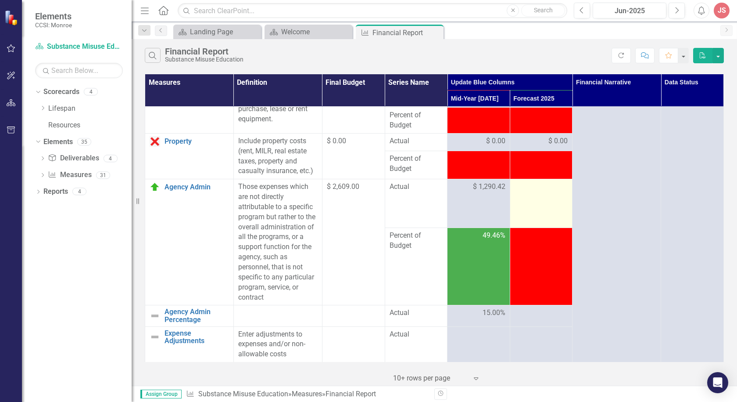
scroll to position [351, 0]
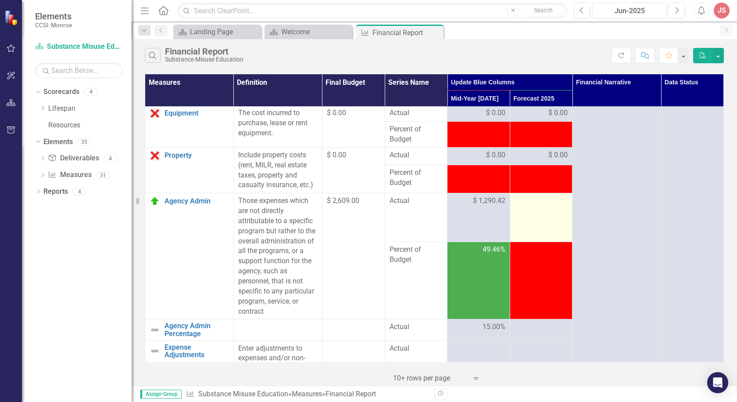
click at [522, 207] on td at bounding box center [541, 217] width 63 height 49
click at [522, 206] on div at bounding box center [542, 201] width 54 height 11
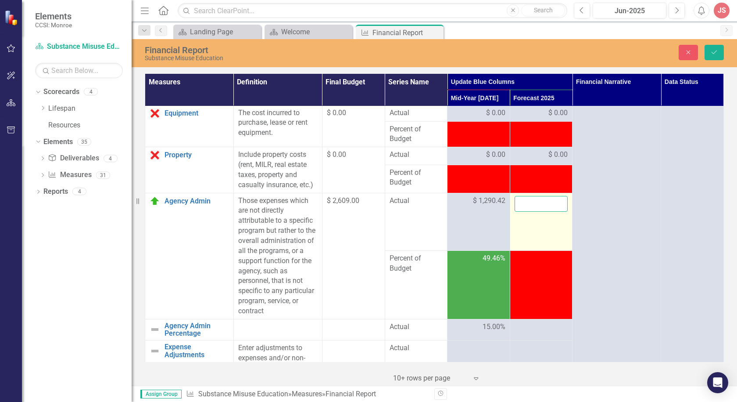
click at [524, 205] on input "number" at bounding box center [542, 204] width 54 height 16
type input "1318.28"
click at [532, 272] on td at bounding box center [541, 285] width 63 height 68
click at [545, 201] on input "1318.28" at bounding box center [542, 204] width 54 height 16
click button "Save" at bounding box center [714, 52] width 19 height 15
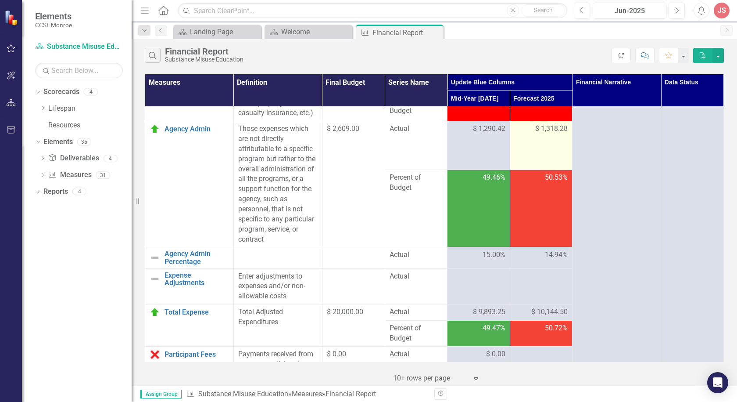
scroll to position [439, 0]
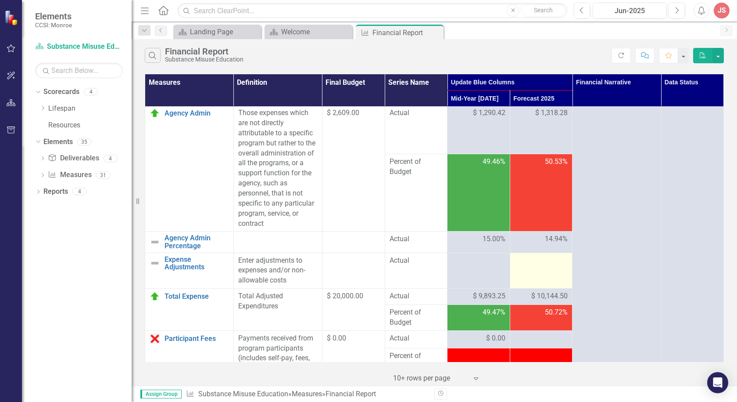
click at [532, 271] on td at bounding box center [541, 270] width 63 height 36
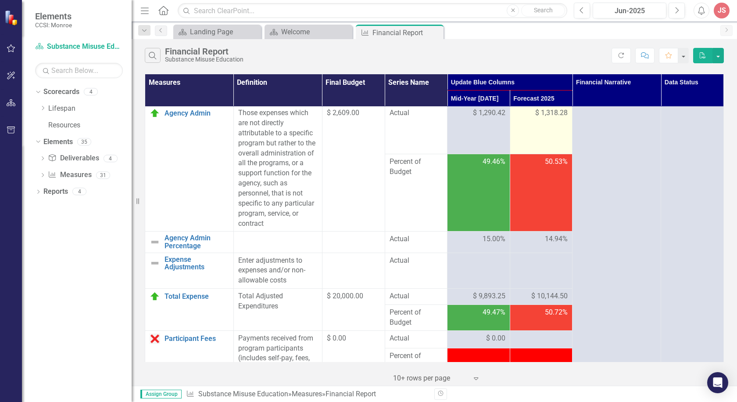
click at [536, 130] on td "$ 1,318.28" at bounding box center [541, 129] width 63 height 49
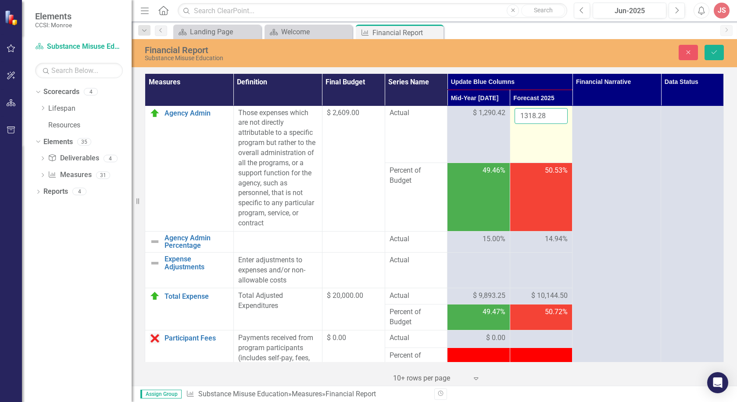
drag, startPoint x: 524, startPoint y: 113, endPoint x: 544, endPoint y: 116, distance: 20.8
click at [544, 116] on input "1318.28" at bounding box center [542, 116] width 54 height 16
type input "1323.93"
click button "Save" at bounding box center [714, 52] width 19 height 15
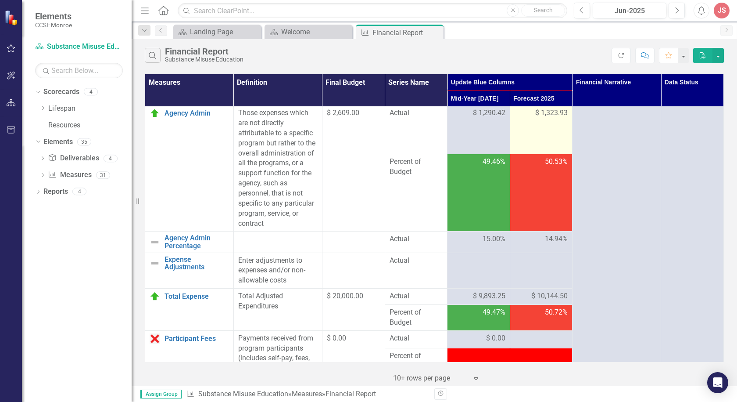
click at [548, 128] on td "$ 1,323.93" at bounding box center [541, 129] width 63 height 49
click at [539, 113] on span "$ 1,323.93" at bounding box center [551, 113] width 32 height 10
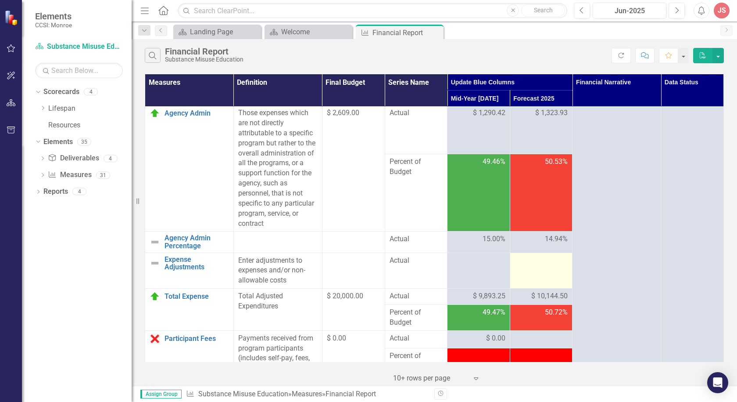
click at [533, 264] on div at bounding box center [542, 260] width 54 height 11
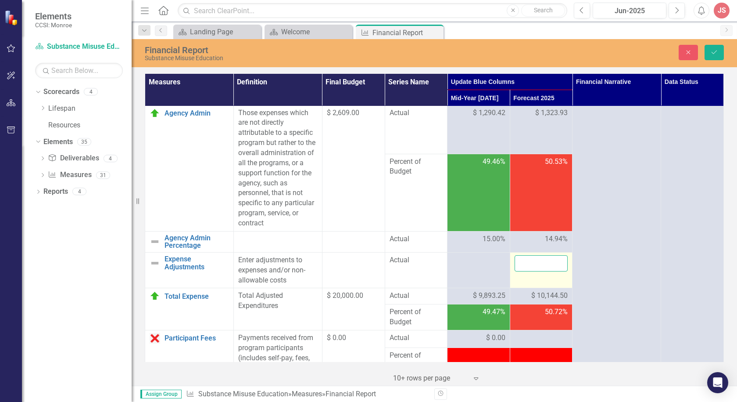
click at [532, 264] on input "number" at bounding box center [542, 263] width 54 height 16
type input "0"
click button "Save" at bounding box center [714, 52] width 19 height 15
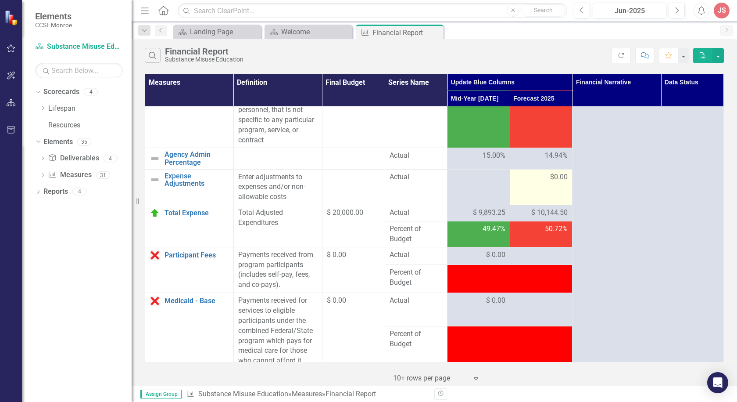
scroll to position [395, 0]
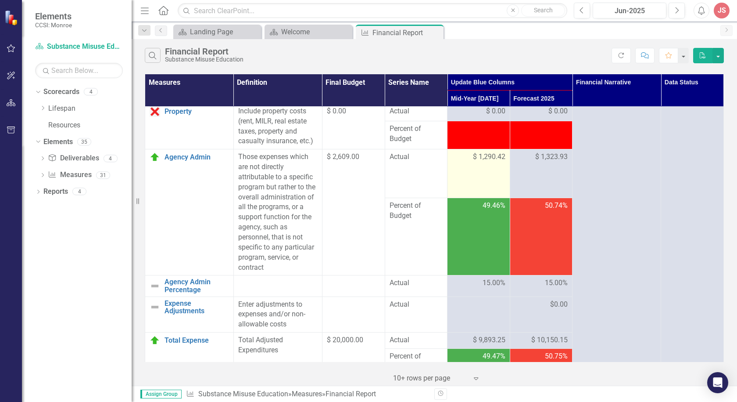
click at [480, 160] on span "$ 1,290.42" at bounding box center [489, 157] width 32 height 10
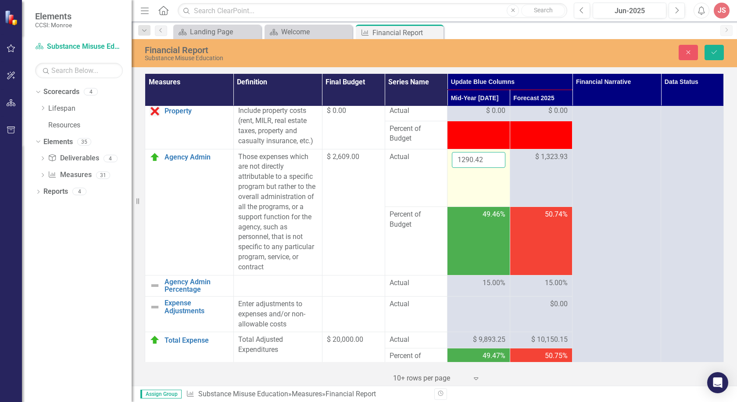
click at [474, 161] on input "1290.42" at bounding box center [479, 160] width 54 height 16
drag, startPoint x: 462, startPoint y: 157, endPoint x: 503, endPoint y: 162, distance: 41.1
click at [503, 162] on td "1290.42" at bounding box center [479, 178] width 63 height 58
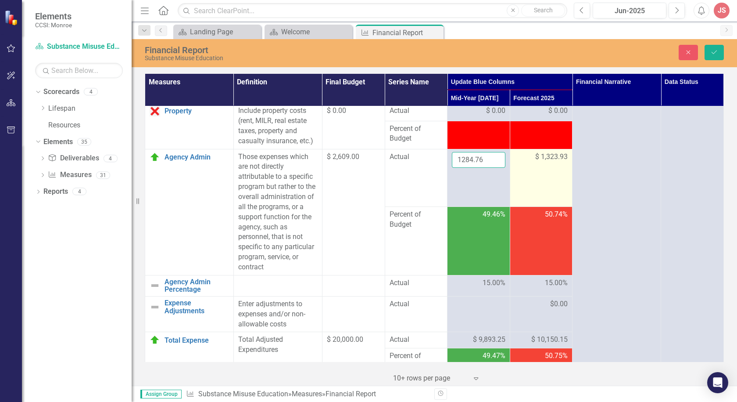
type input "1284.76"
click button "Save" at bounding box center [714, 52] width 19 height 15
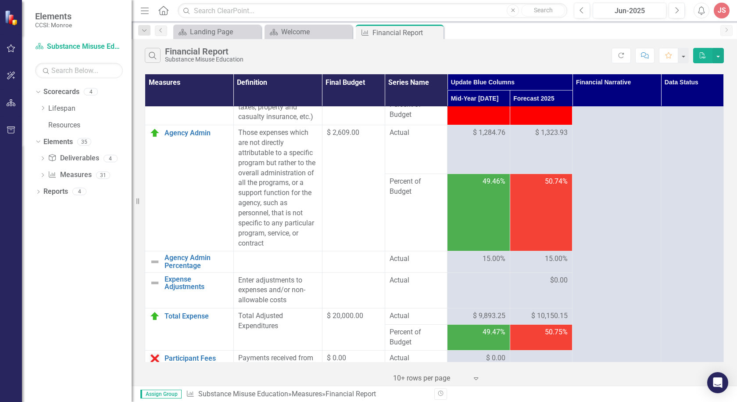
scroll to position [439, 0]
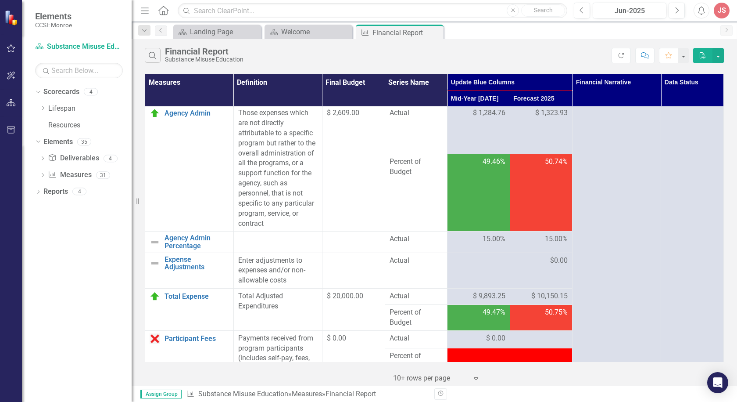
click at [534, 293] on span "$ 10,150.15" at bounding box center [550, 296] width 36 height 10
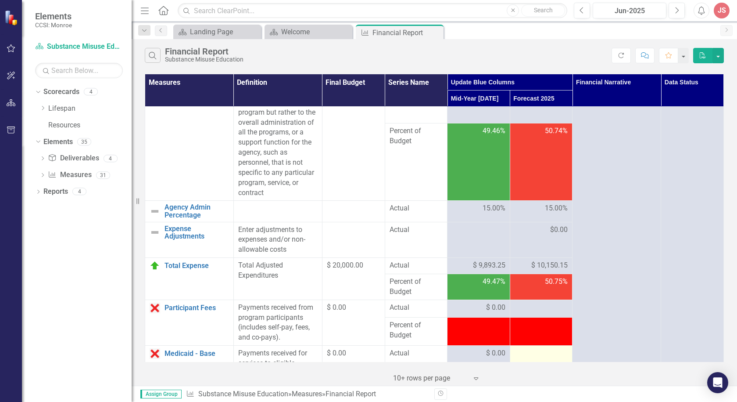
scroll to position [527, 0]
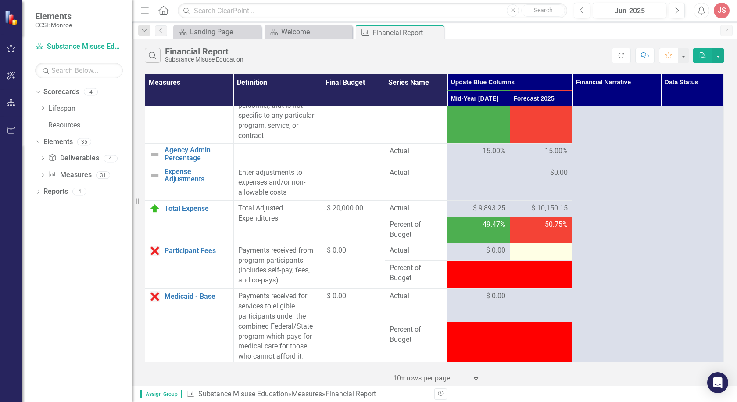
click at [541, 247] on div at bounding box center [542, 250] width 54 height 11
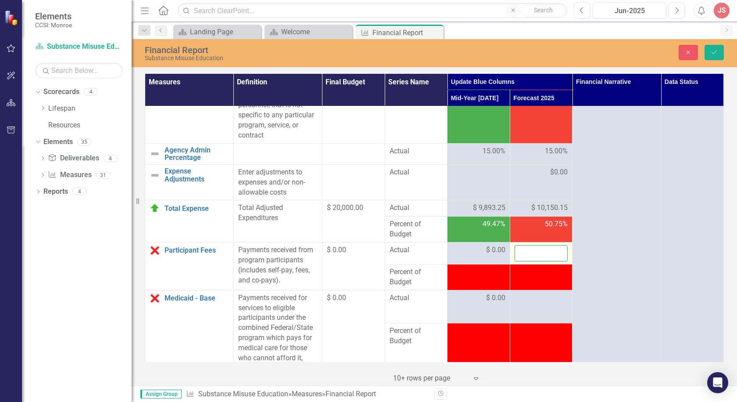
click at [539, 252] on input "number" at bounding box center [542, 253] width 54 height 16
type input "0"
click button "Save" at bounding box center [714, 52] width 19 height 15
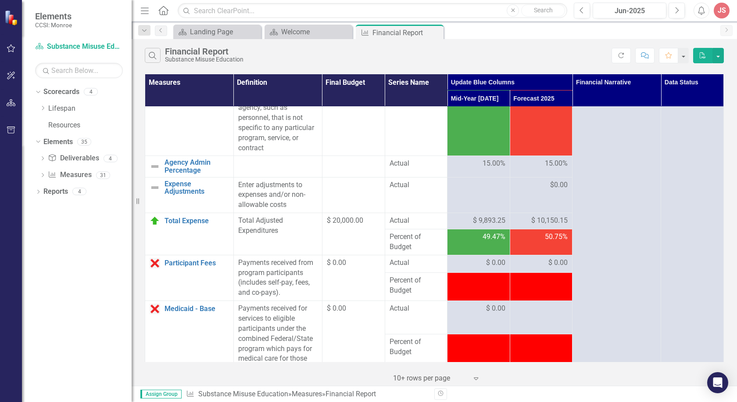
scroll to position [790, 0]
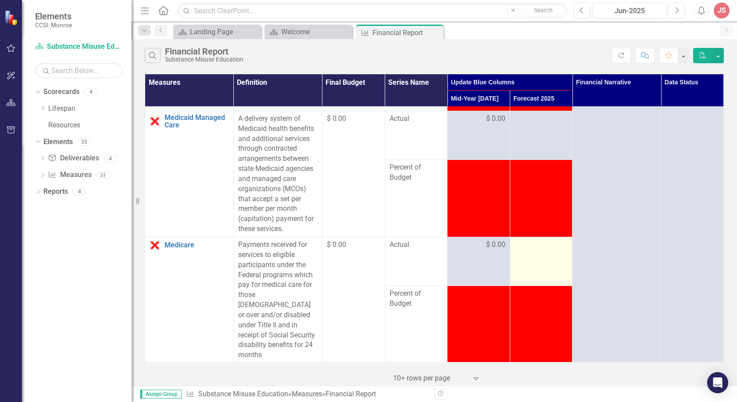
click at [534, 255] on td at bounding box center [541, 261] width 63 height 49
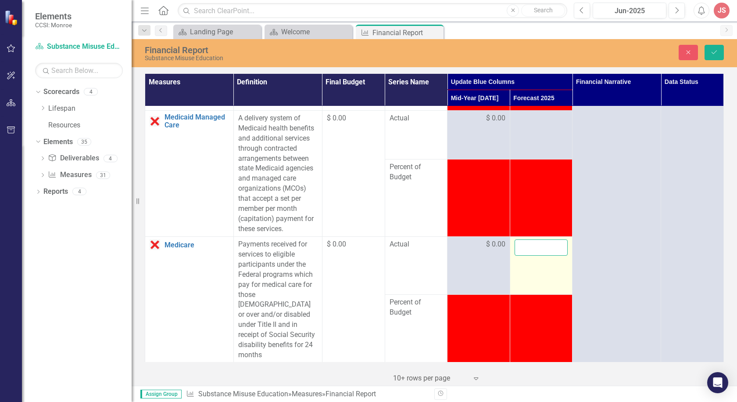
click at [530, 246] on input "number" at bounding box center [542, 247] width 54 height 16
type input "0"
click button "Save" at bounding box center [714, 52] width 19 height 15
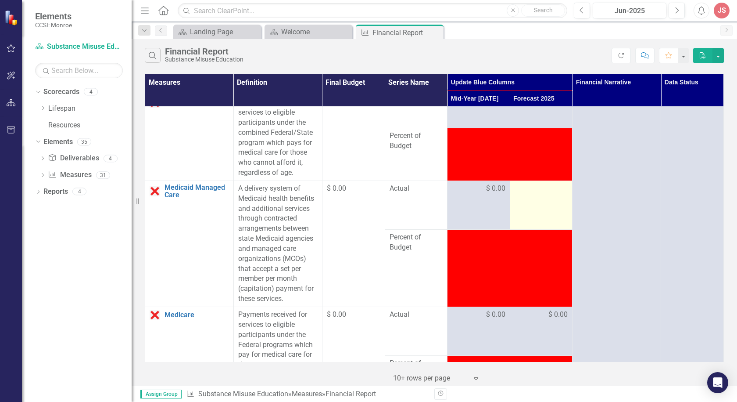
scroll to position [746, 0]
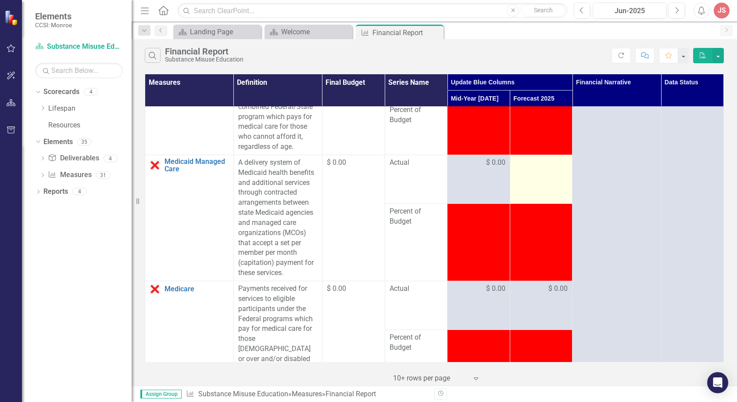
click at [534, 163] on div at bounding box center [542, 163] width 54 height 11
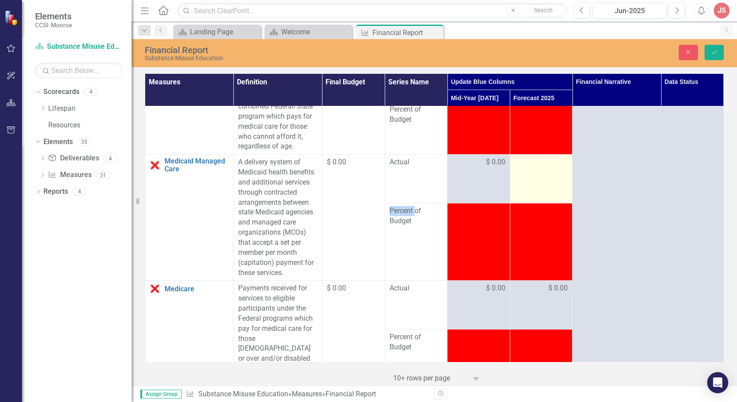
click at [528, 165] on div at bounding box center [542, 162] width 54 height 11
click at [530, 168] on div at bounding box center [542, 162] width 54 height 11
click at [529, 166] on div at bounding box center [542, 162] width 54 height 11
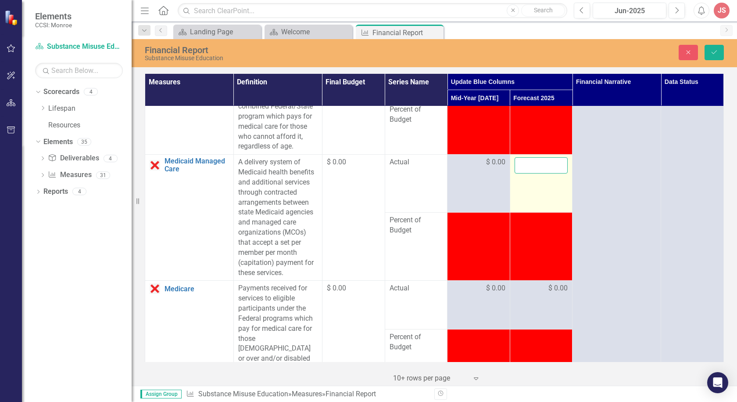
click at [528, 166] on input "number" at bounding box center [542, 165] width 54 height 16
type input "0"
click at [556, 197] on td "0" at bounding box center [541, 184] width 63 height 58
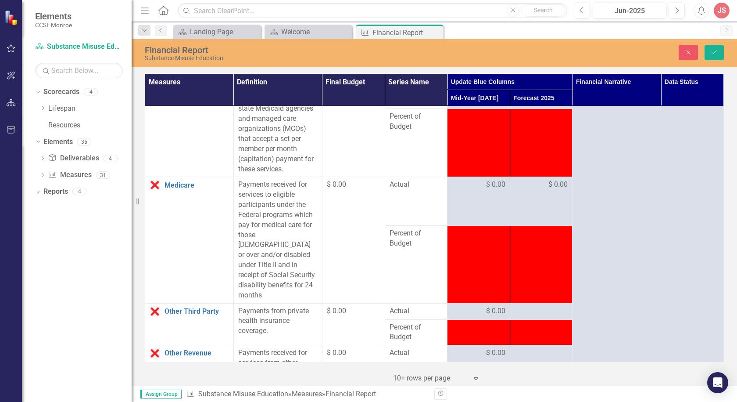
scroll to position [878, 0]
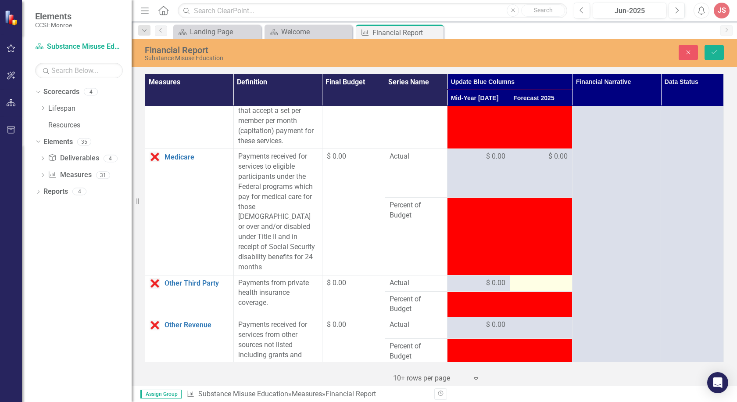
click button "Save" at bounding box center [714, 52] width 19 height 15
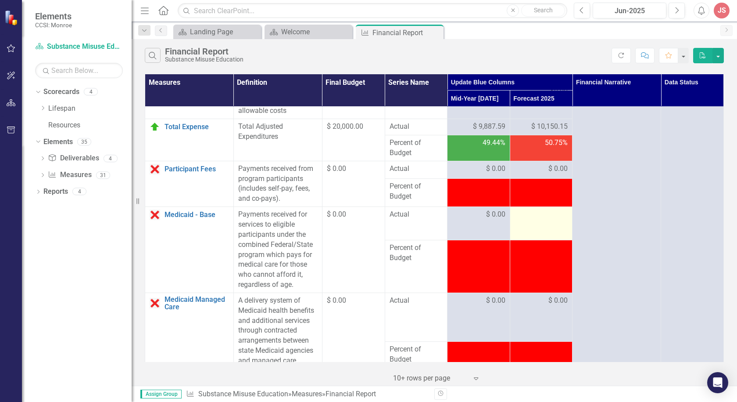
click at [533, 211] on div at bounding box center [542, 214] width 54 height 11
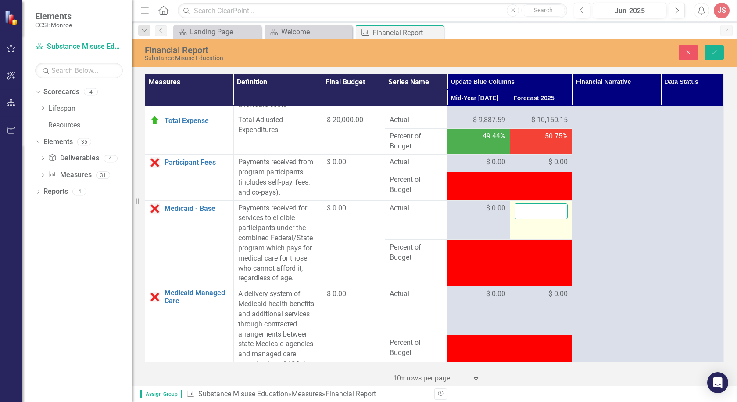
click at [533, 210] on input "number" at bounding box center [542, 211] width 54 height 16
type input "0"
click button "Save" at bounding box center [714, 52] width 19 height 15
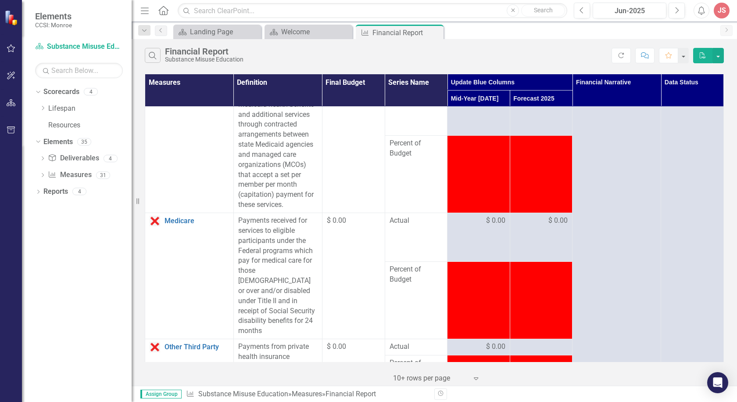
scroll to position [922, 0]
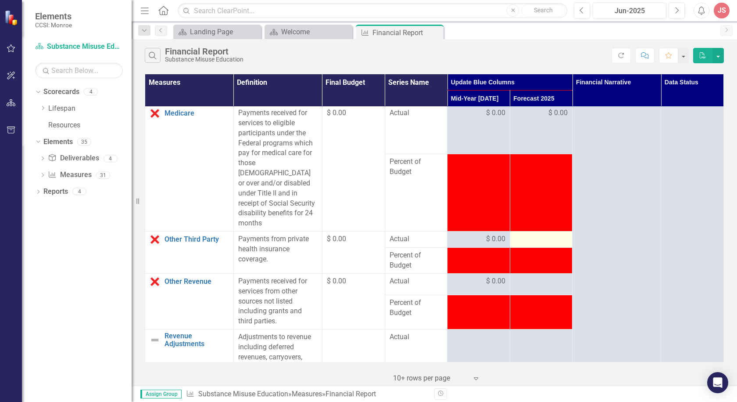
click at [537, 234] on div at bounding box center [542, 239] width 54 height 11
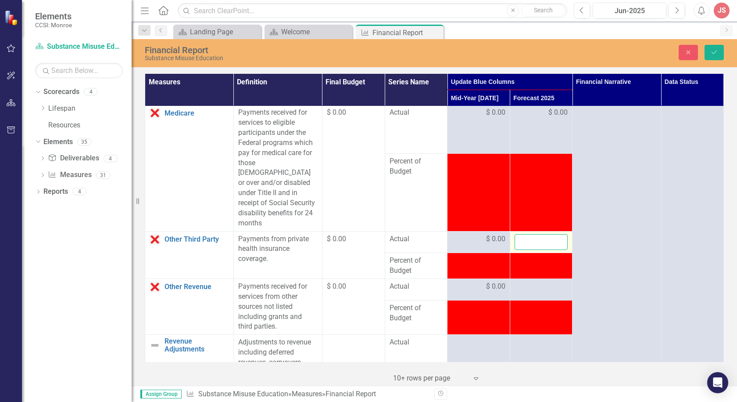
click at [539, 234] on input "number" at bounding box center [542, 242] width 54 height 16
type input "0"
click button "Save" at bounding box center [714, 52] width 19 height 15
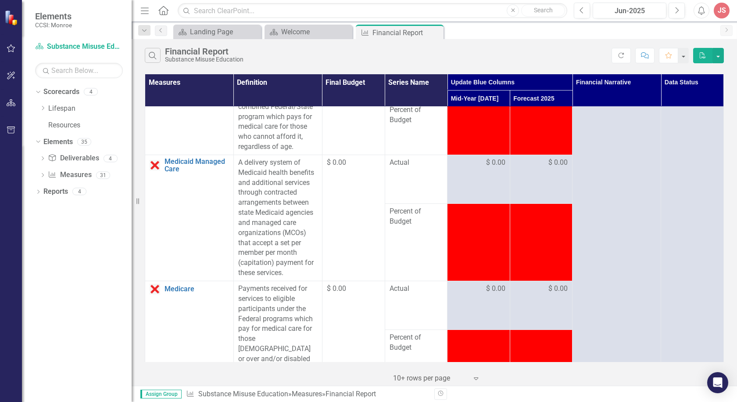
scroll to position [966, 0]
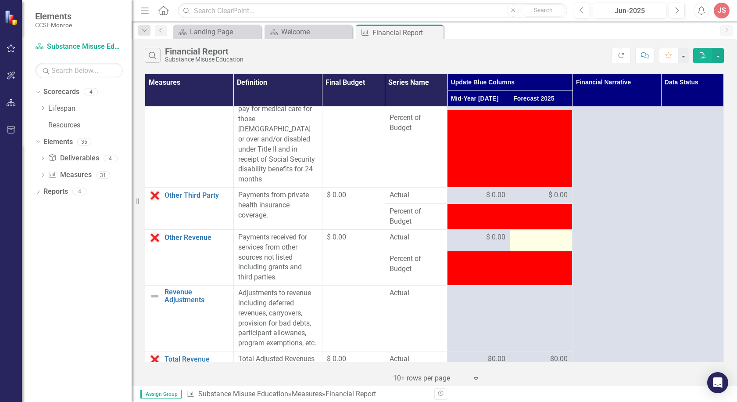
click at [536, 232] on div at bounding box center [542, 237] width 54 height 11
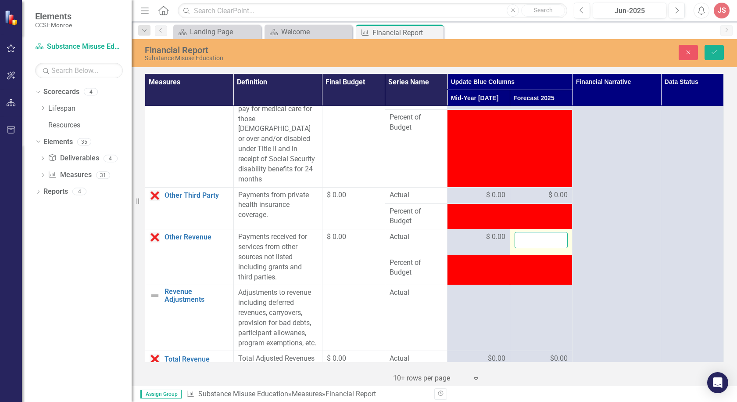
click at [537, 232] on input "number" at bounding box center [542, 240] width 54 height 16
type input "0"
click button "Save" at bounding box center [714, 52] width 19 height 15
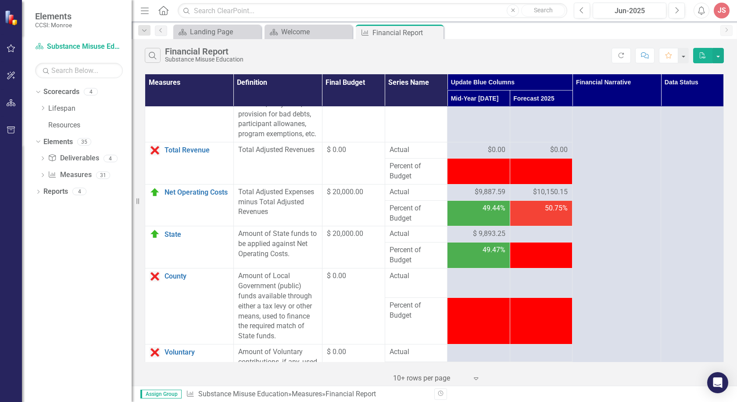
scroll to position [1185, 0]
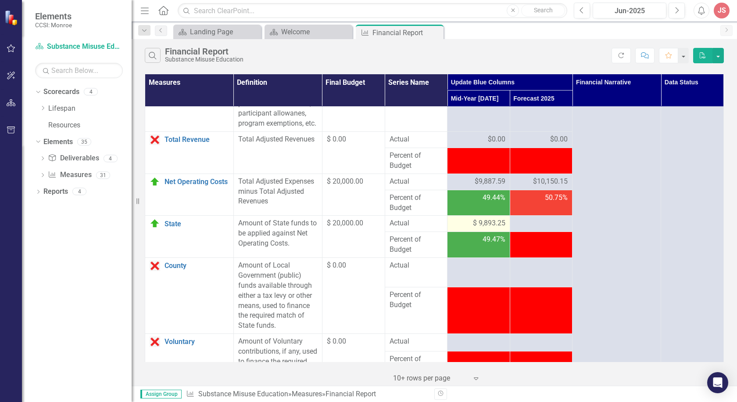
click at [481, 222] on span "$ 9,893.25" at bounding box center [489, 223] width 32 height 10
click at [485, 221] on span "$ 9,893.25" at bounding box center [489, 223] width 32 height 10
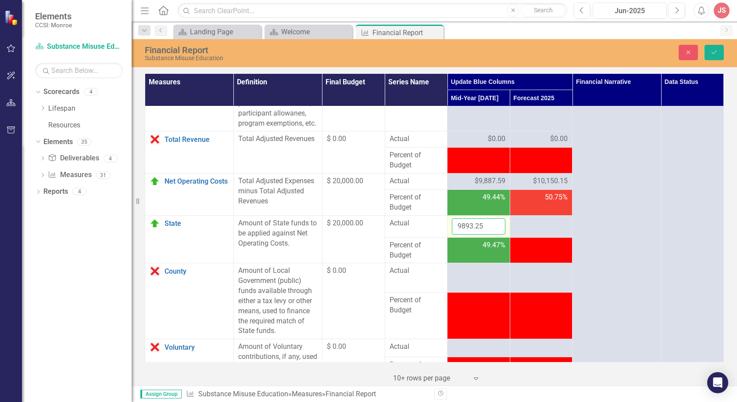
click at [471, 225] on input "9893.25" at bounding box center [479, 226] width 54 height 16
drag, startPoint x: 463, startPoint y: 223, endPoint x: 468, endPoint y: 224, distance: 5.7
click at [468, 224] on input "9893.25" at bounding box center [479, 226] width 54 height 16
click at [474, 226] on input "9849.25" at bounding box center [479, 226] width 54 height 16
type input "9849.85"
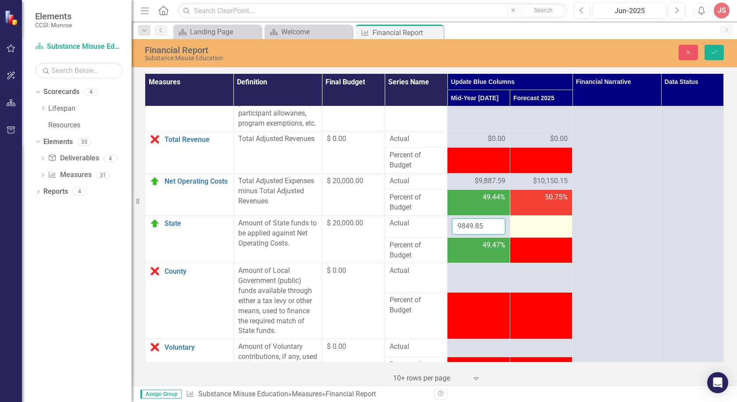
click button "Save" at bounding box center [714, 52] width 19 height 15
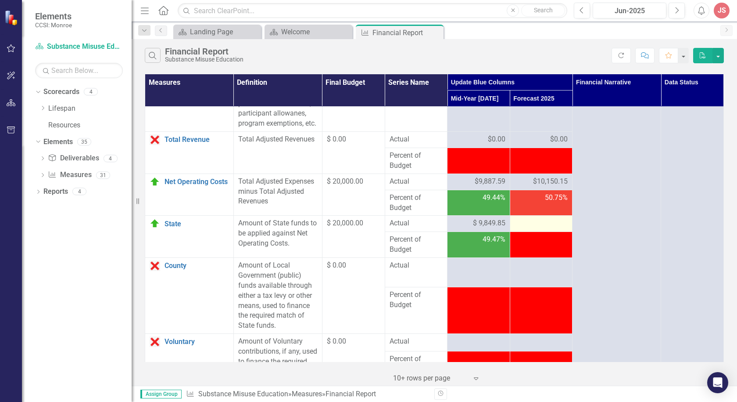
click at [529, 224] on div at bounding box center [542, 223] width 54 height 11
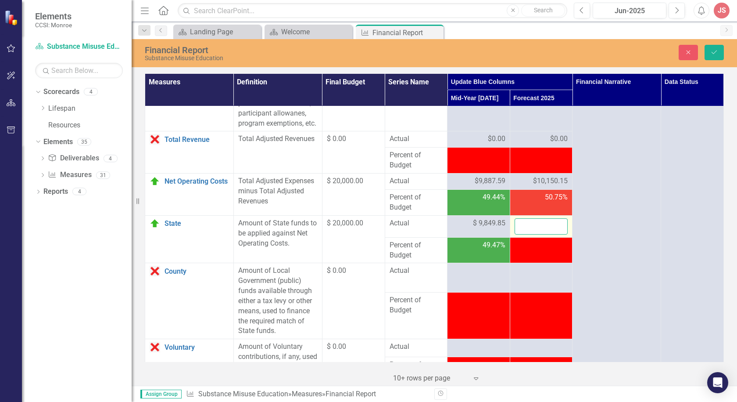
click at [531, 223] on input "number" at bounding box center [542, 226] width 54 height 16
type input "10150.15"
click button "Save" at bounding box center [714, 52] width 19 height 15
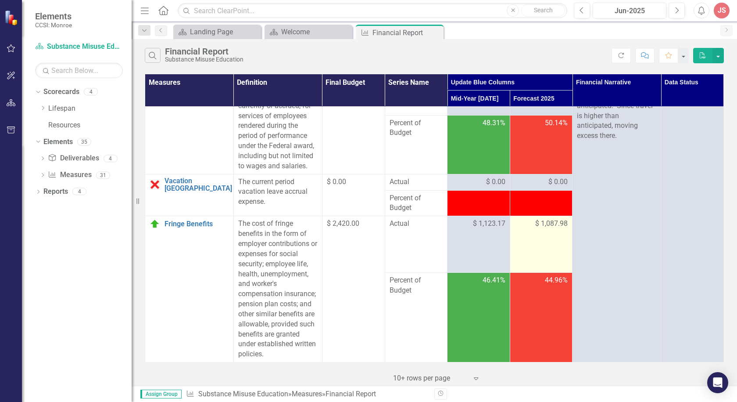
scroll to position [44, 0]
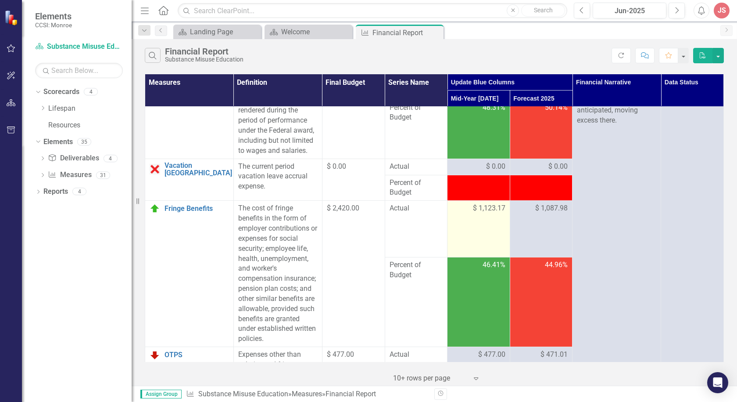
click at [475, 212] on span "$ 1,123.17" at bounding box center [489, 208] width 32 height 10
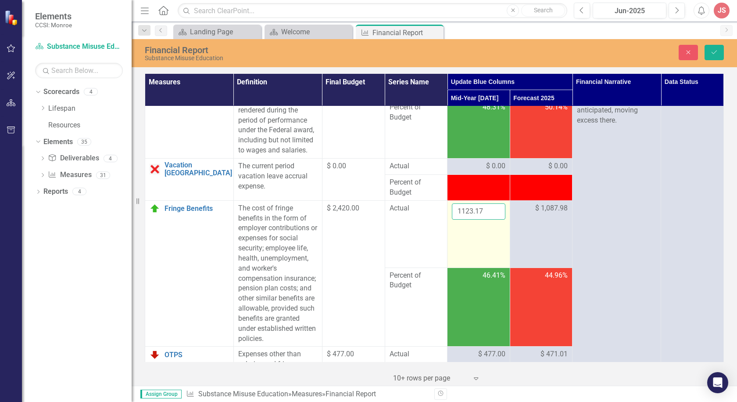
click at [462, 210] on input "1123.17" at bounding box center [479, 211] width 54 height 16
drag, startPoint x: 459, startPoint y: 209, endPoint x: 503, endPoint y: 208, distance: 43.5
click at [503, 208] on td "1123.17" at bounding box center [479, 233] width 63 height 67
type input "1085.43"
click button "Save" at bounding box center [714, 52] width 19 height 15
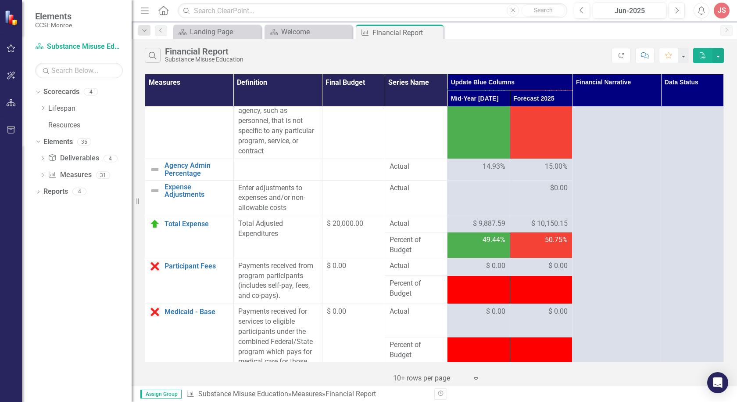
scroll to position [527, 0]
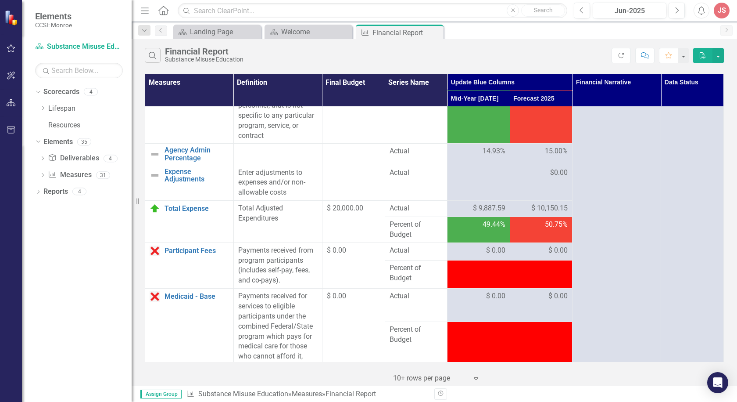
click at [494, 207] on span "$ 9,887.59" at bounding box center [489, 208] width 32 height 10
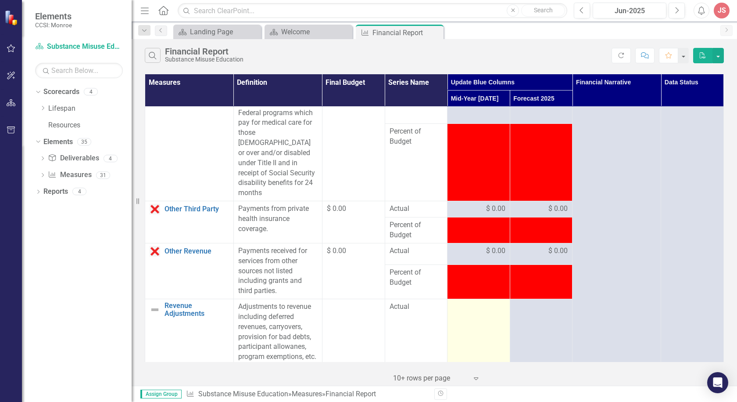
scroll to position [1097, 0]
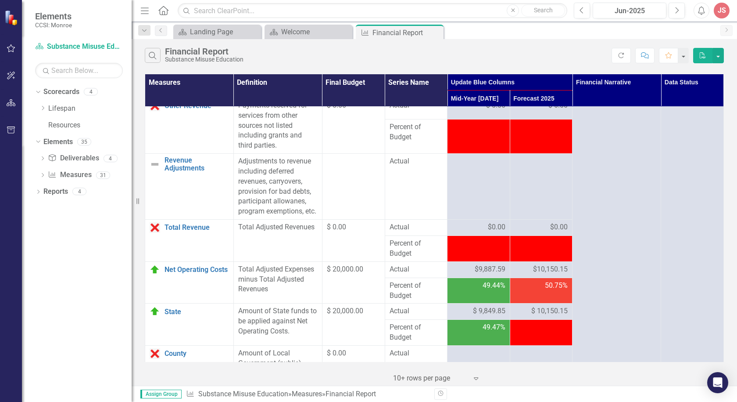
click at [491, 262] on td "$9,887.59" at bounding box center [479, 269] width 63 height 16
click at [483, 267] on span "$9,887.59" at bounding box center [490, 269] width 31 height 10
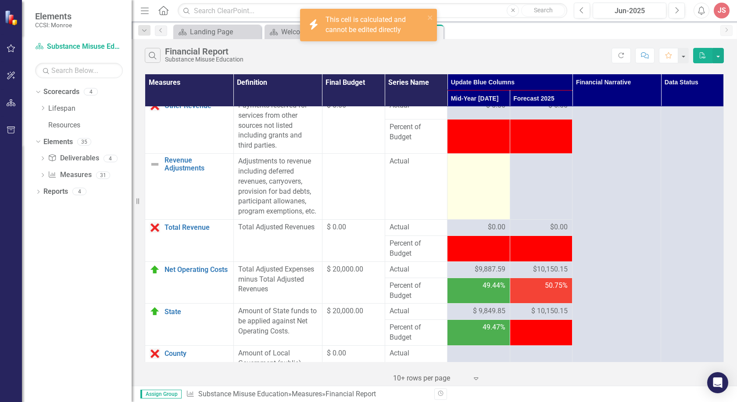
click at [486, 187] on td at bounding box center [479, 187] width 63 height 66
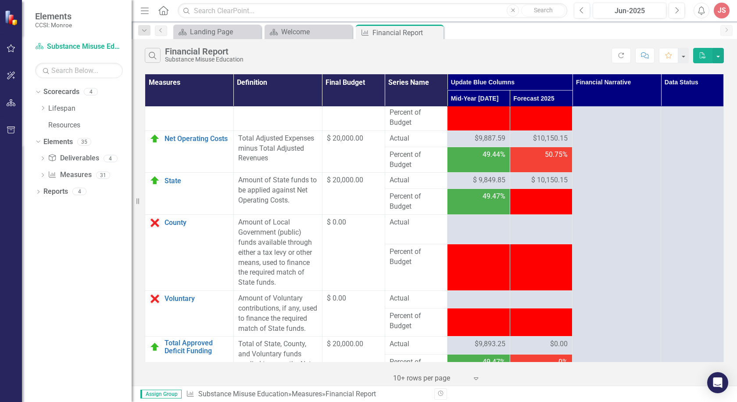
scroll to position [1317, 0]
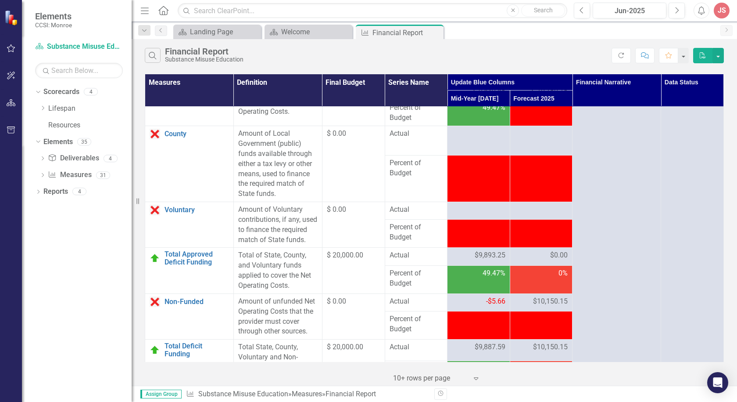
click at [482, 260] on span "$9,893.25" at bounding box center [490, 255] width 31 height 10
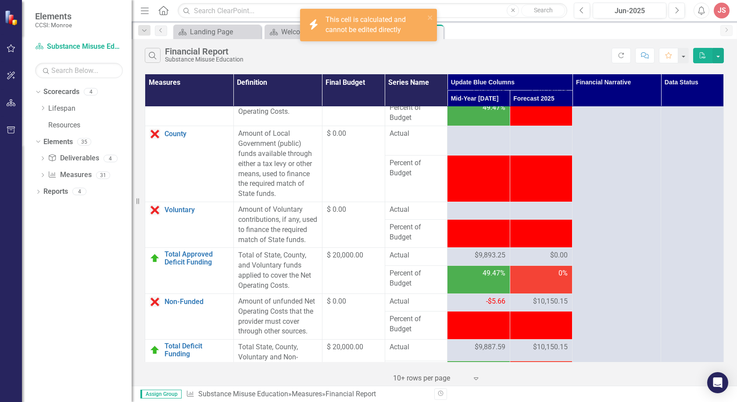
click at [534, 260] on div "$0.00" at bounding box center [542, 255] width 54 height 10
click at [559, 260] on span "$0.00" at bounding box center [559, 255] width 18 height 10
click at [557, 260] on span "$0.00" at bounding box center [559, 255] width 18 height 10
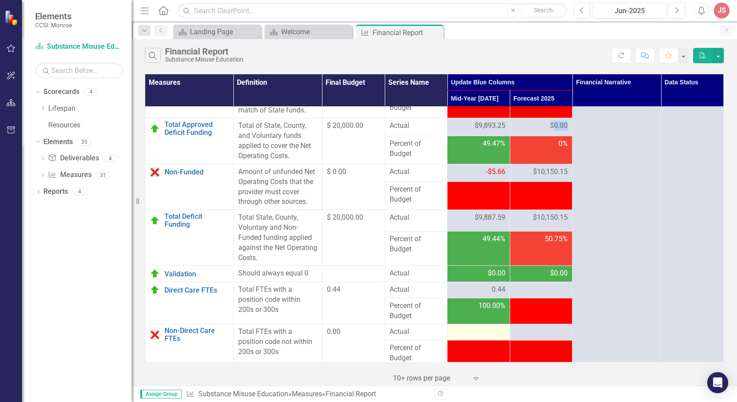
scroll to position [1502, 0]
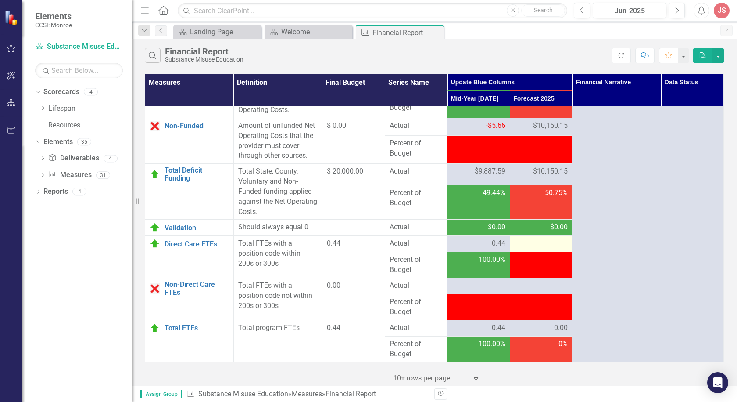
click at [530, 244] on div at bounding box center [542, 243] width 54 height 11
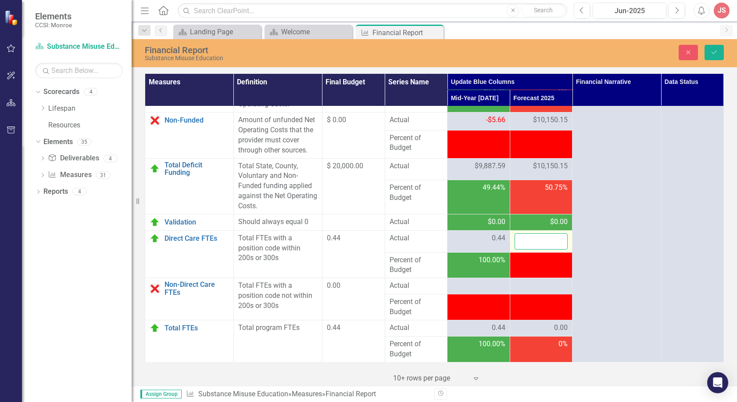
click at [532, 246] on input "number" at bounding box center [542, 241] width 54 height 16
type input ".44"
click button "Save" at bounding box center [714, 52] width 19 height 15
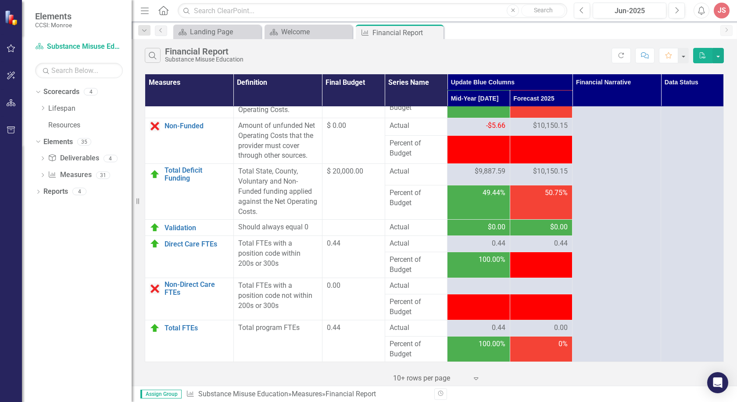
click at [527, 323] on div "0.00" at bounding box center [542, 328] width 54 height 10
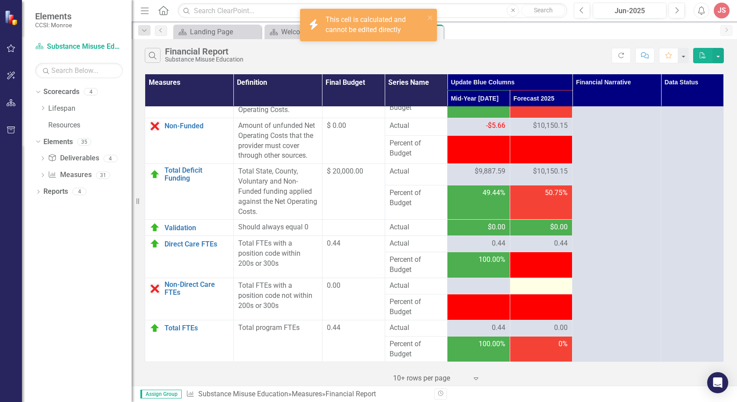
click at [547, 287] on div at bounding box center [542, 285] width 54 height 11
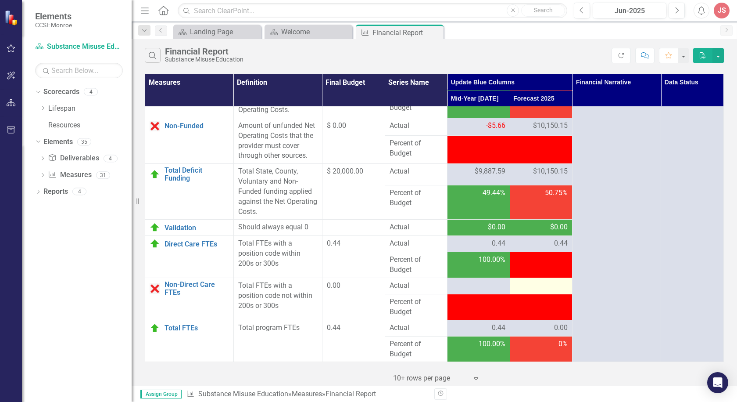
click at [538, 286] on div at bounding box center [542, 285] width 54 height 11
click at [554, 327] on span "0.00" at bounding box center [561, 328] width 14 height 10
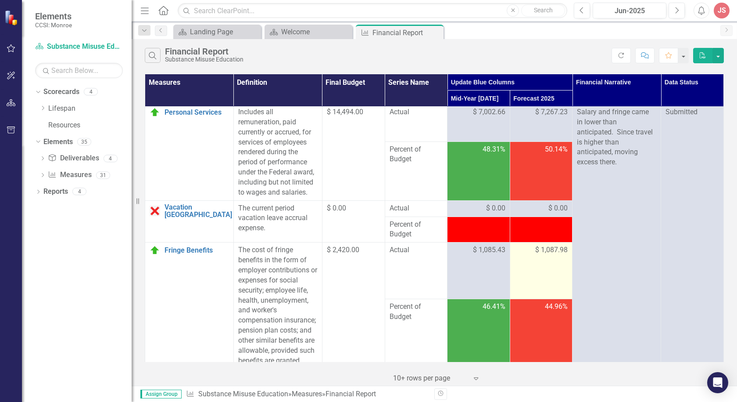
scroll to position [0, 0]
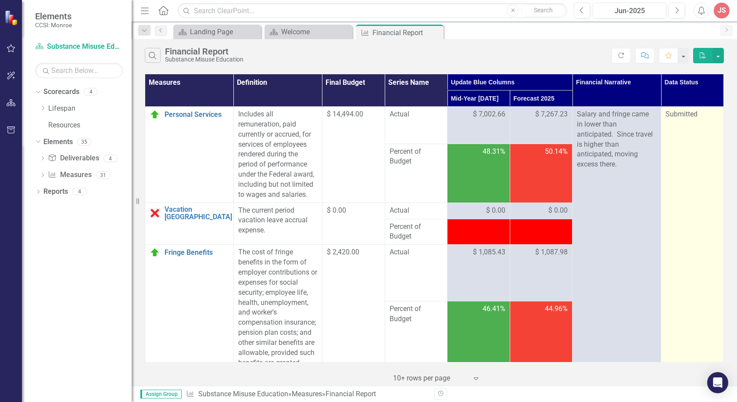
click at [674, 109] on div "Submitted" at bounding box center [693, 114] width 54 height 10
click at [672, 116] on span "Submitted" at bounding box center [682, 114] width 32 height 8
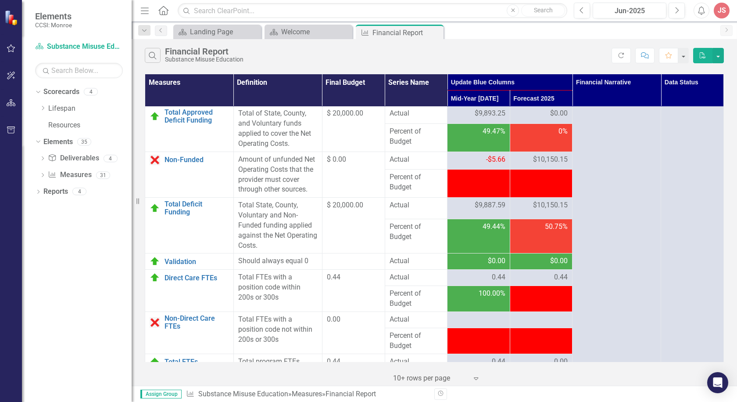
scroll to position [1415, 0]
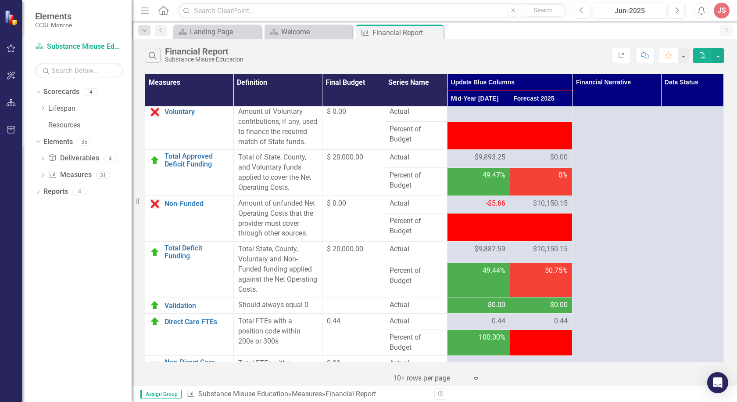
click at [540, 208] on span "$10,150.15" at bounding box center [550, 203] width 35 height 10
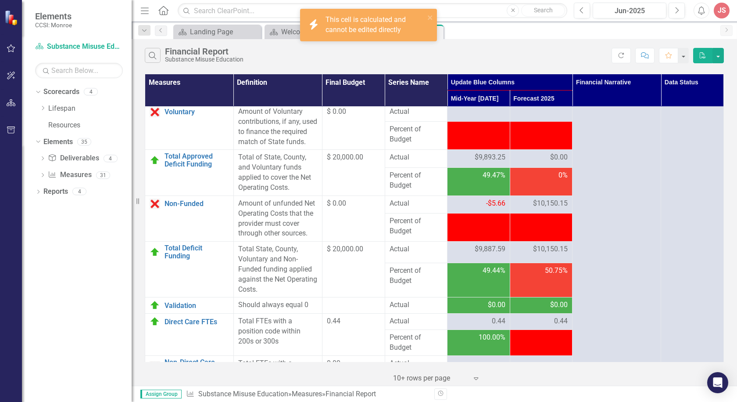
click at [550, 162] on span "$0.00" at bounding box center [559, 157] width 18 height 10
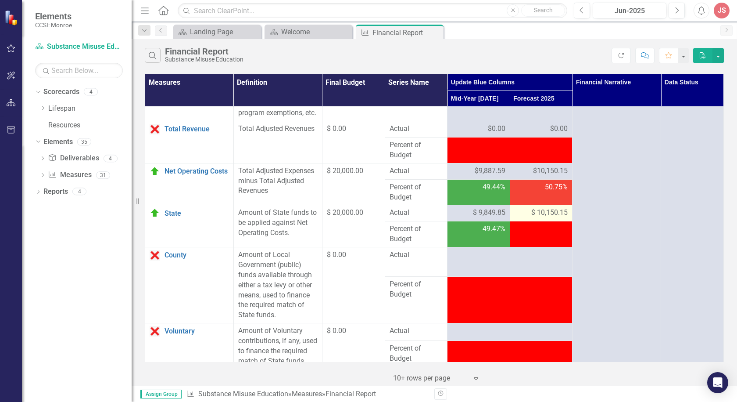
scroll to position [1195, 0]
click at [537, 208] on span "$ 10,150.15" at bounding box center [550, 213] width 36 height 10
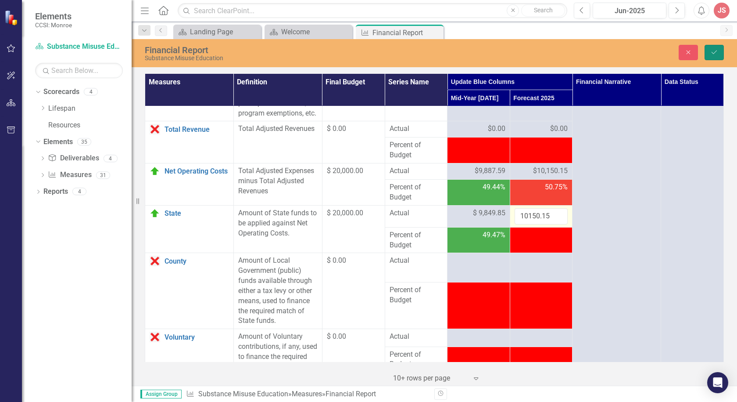
click at [715, 51] on icon "Save" at bounding box center [715, 52] width 8 height 6
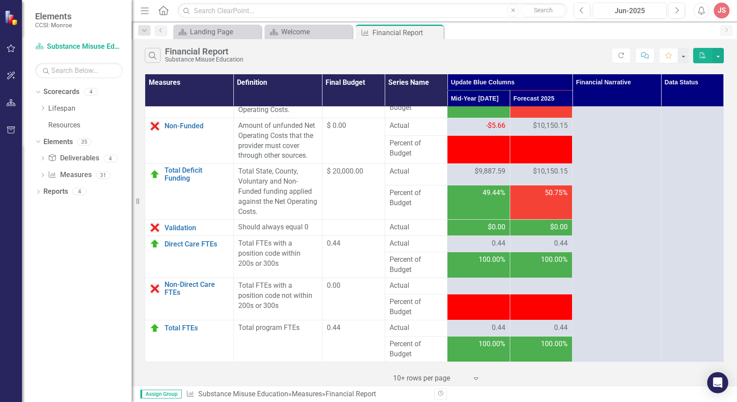
scroll to position [1502, 0]
